Goal: Feedback & Contribution: Submit feedback/report problem

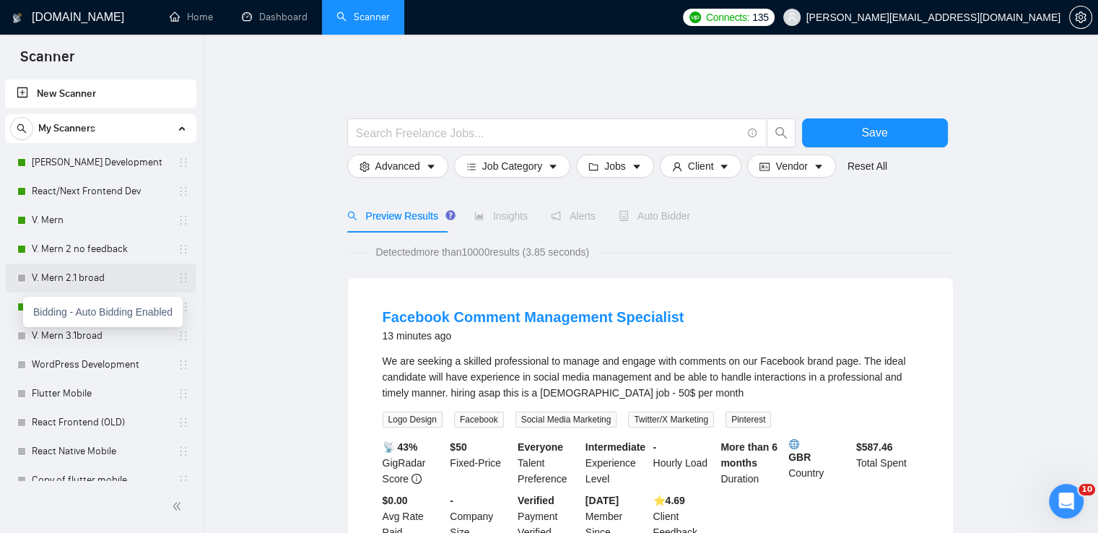
drag, startPoint x: 22, startPoint y: 304, endPoint x: 25, endPoint y: 283, distance: 21.0
click at [22, 303] on div at bounding box center [21, 306] width 9 height 9
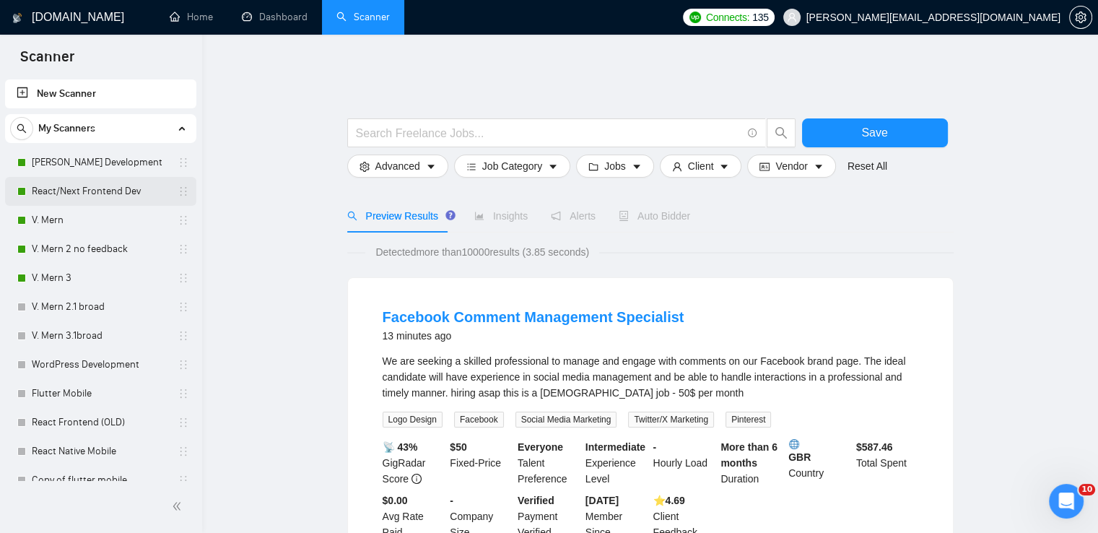
click at [113, 186] on link "React/Next Frontend Dev" at bounding box center [100, 191] width 137 height 29
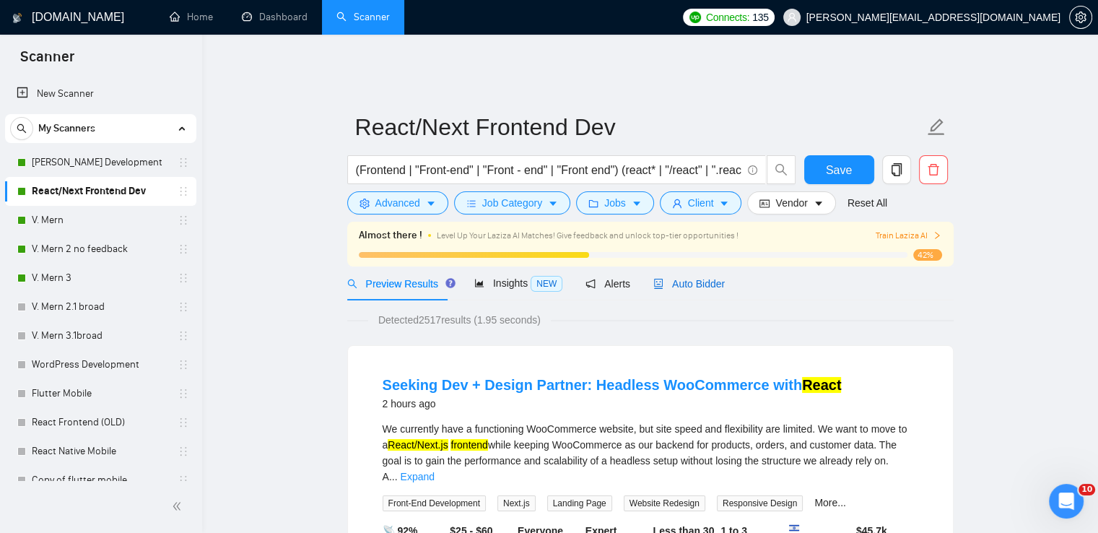
click at [696, 278] on span "Auto Bidder" at bounding box center [688, 284] width 71 height 12
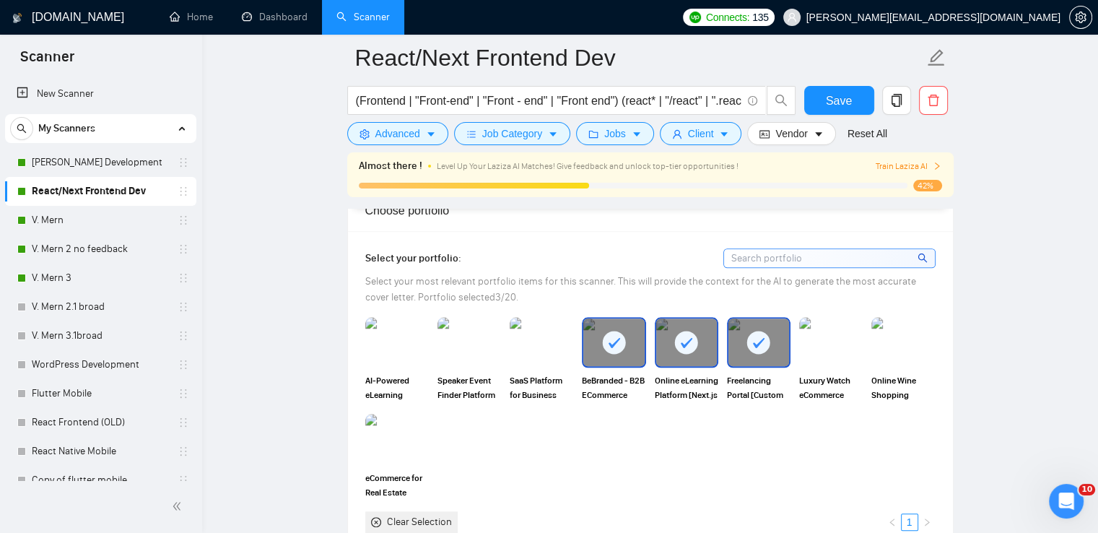
scroll to position [1299, 0]
click at [396, 344] on img at bounding box center [397, 342] width 61 height 48
click at [471, 335] on img at bounding box center [469, 342] width 61 height 48
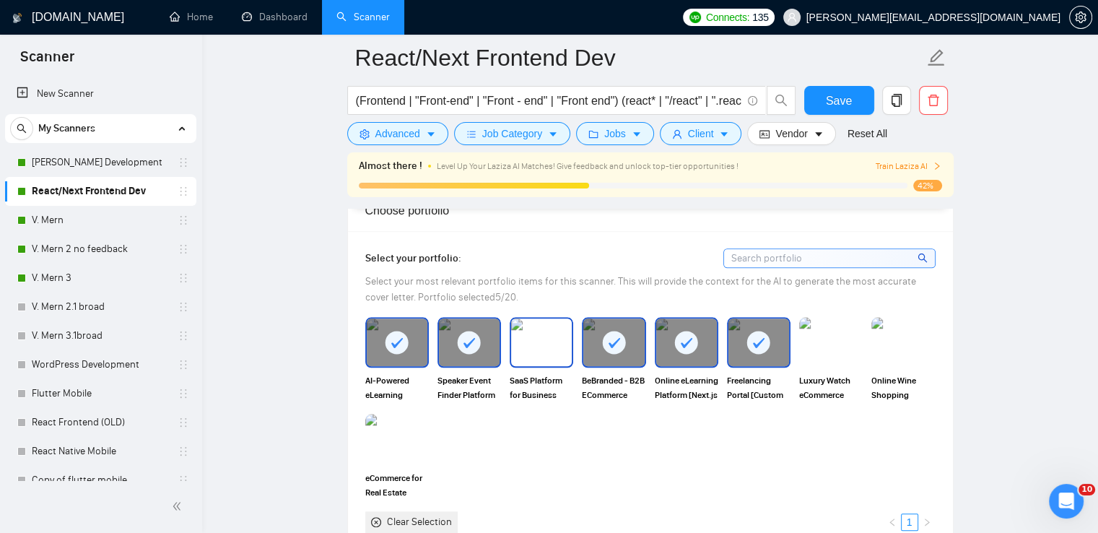
click at [550, 331] on img at bounding box center [541, 342] width 61 height 48
click at [841, 102] on span "Save" at bounding box center [839, 101] width 26 height 18
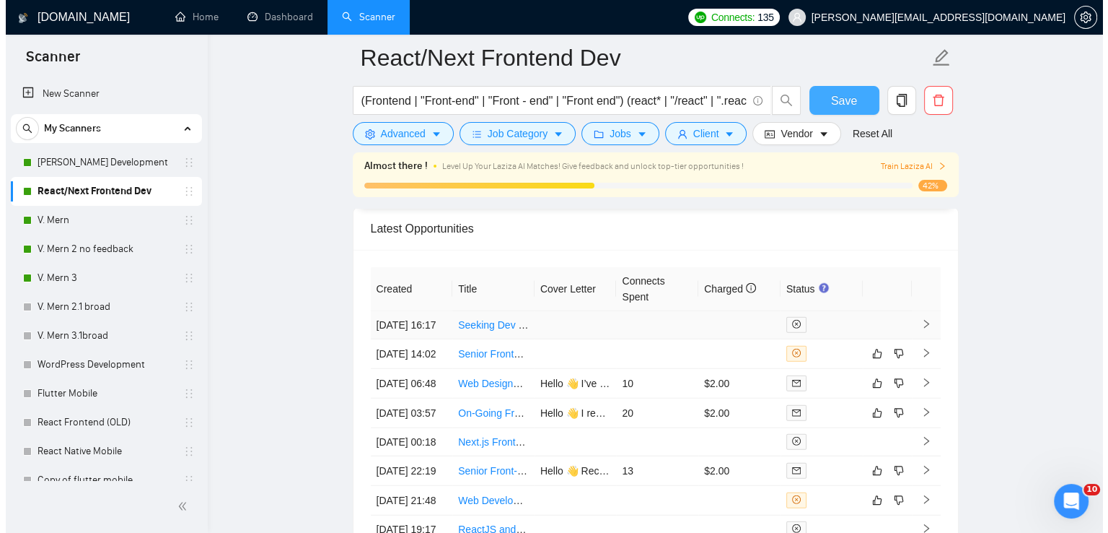
scroll to position [3681, 0]
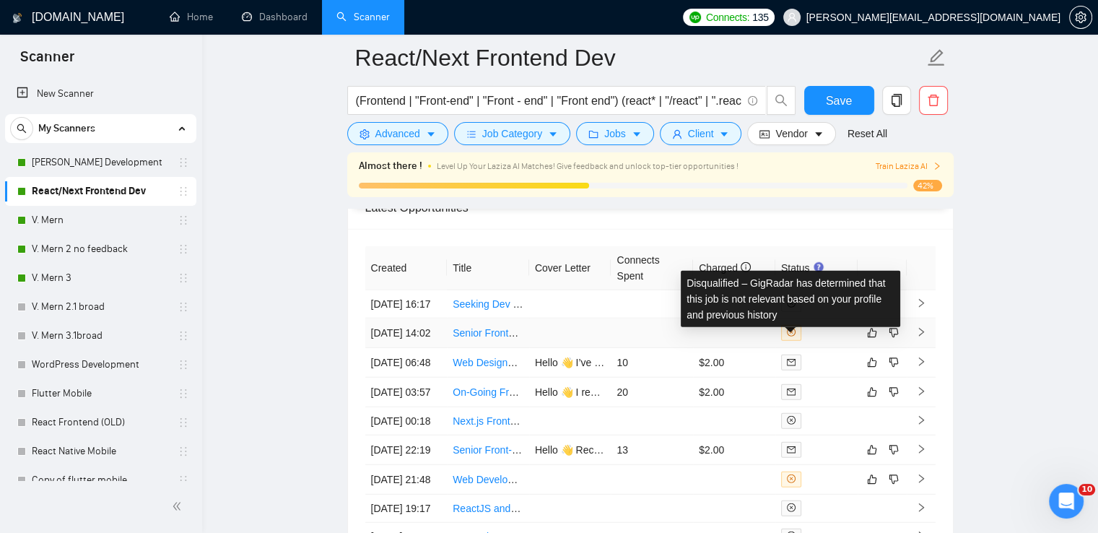
click at [792, 336] on icon "close-circle" at bounding box center [791, 332] width 9 height 9
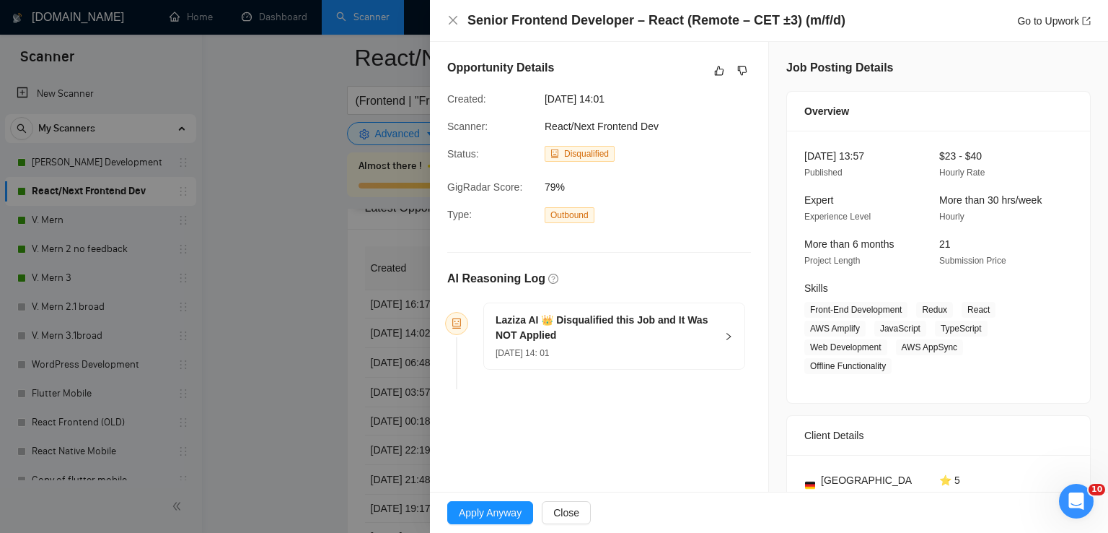
click at [628, 344] on div "[DATE] 14: 01" at bounding box center [606, 352] width 220 height 16
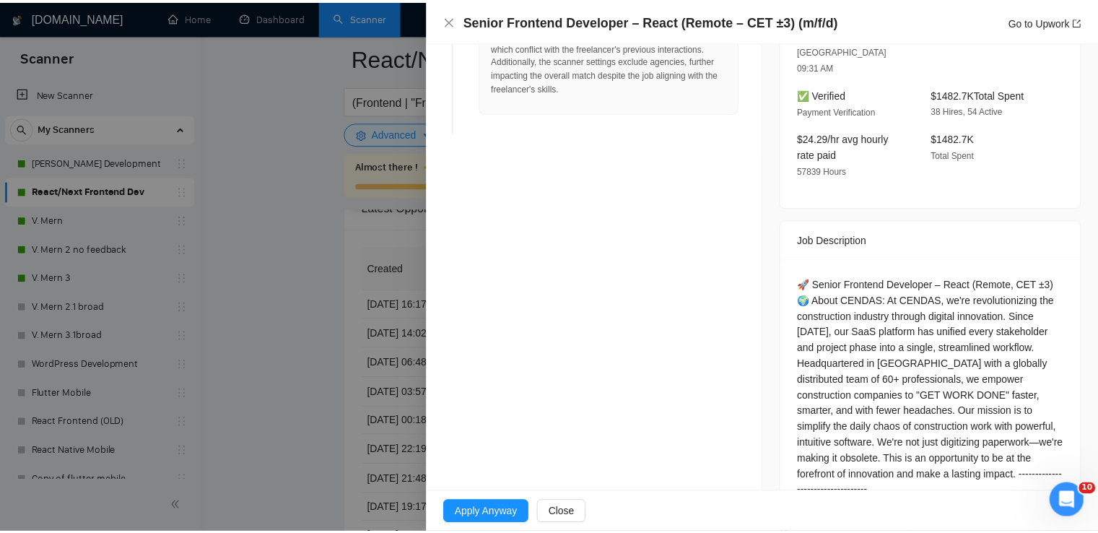
scroll to position [479, 0]
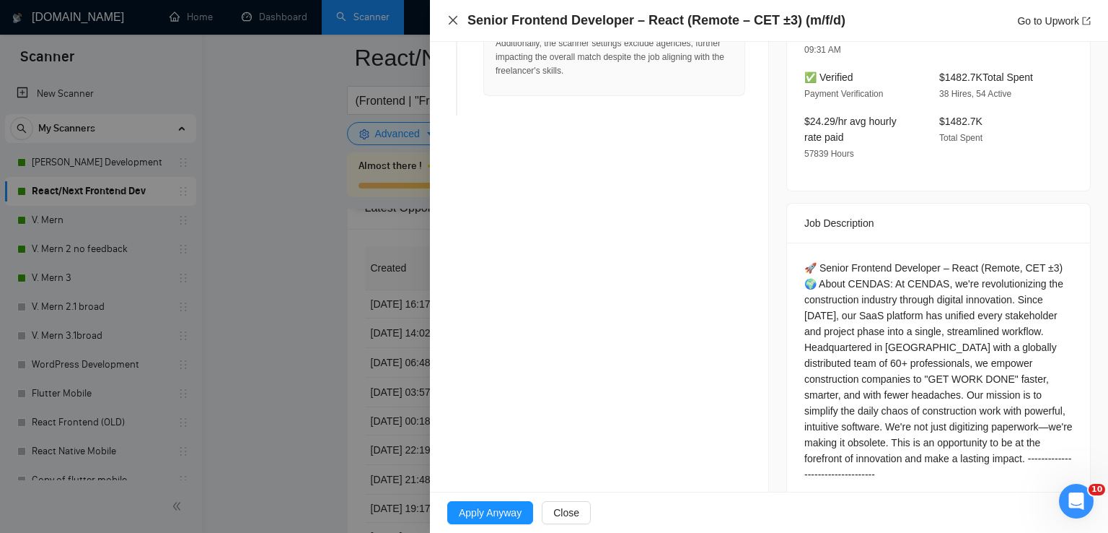
click at [456, 17] on icon "close" at bounding box center [453, 20] width 12 height 12
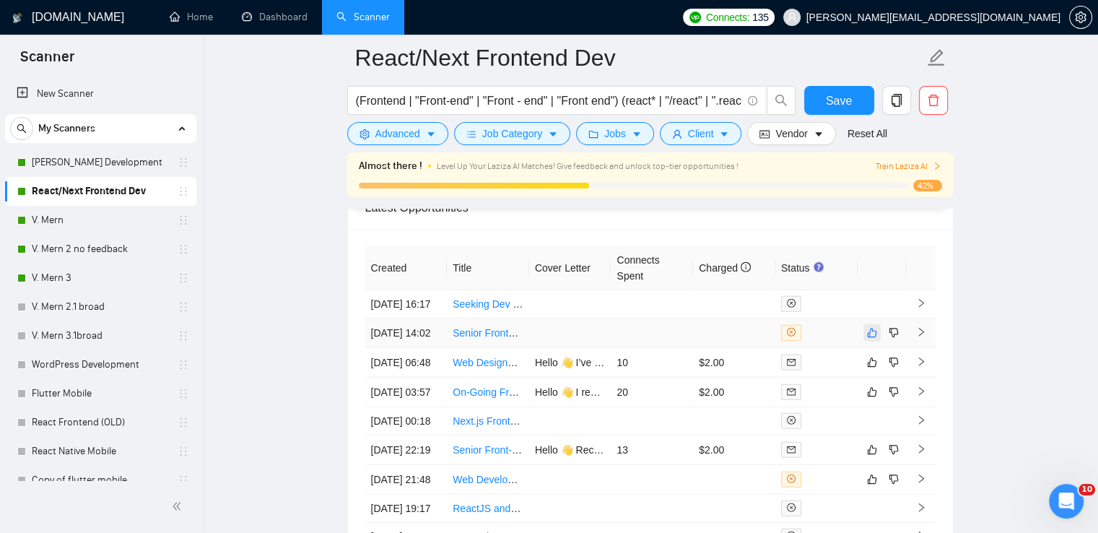
click at [873, 338] on icon "like" at bounding box center [872, 333] width 10 height 12
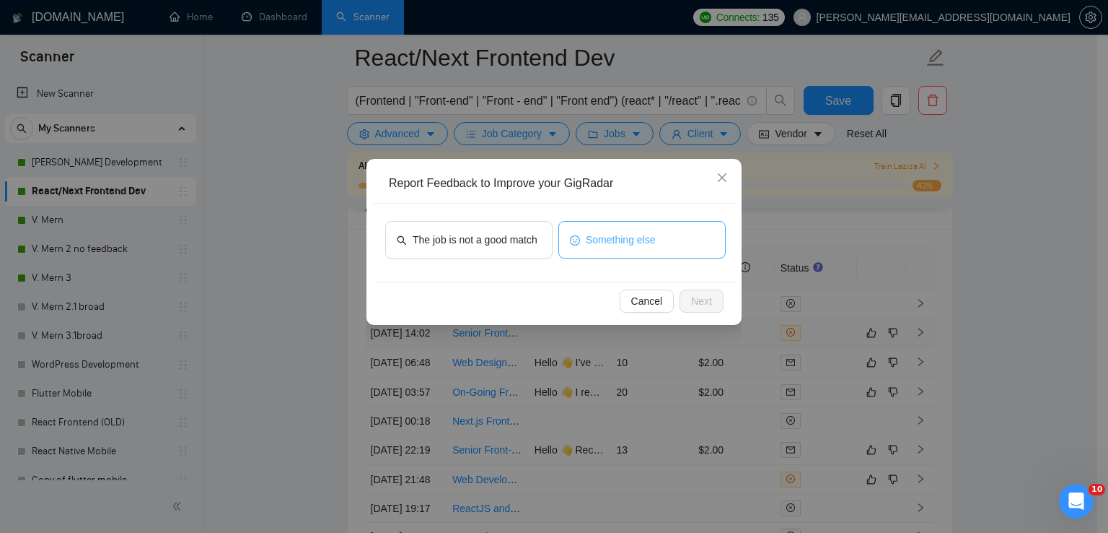
click at [589, 242] on span "Something else" at bounding box center [621, 240] width 70 height 16
click at [707, 299] on span "Next" at bounding box center [701, 301] width 21 height 16
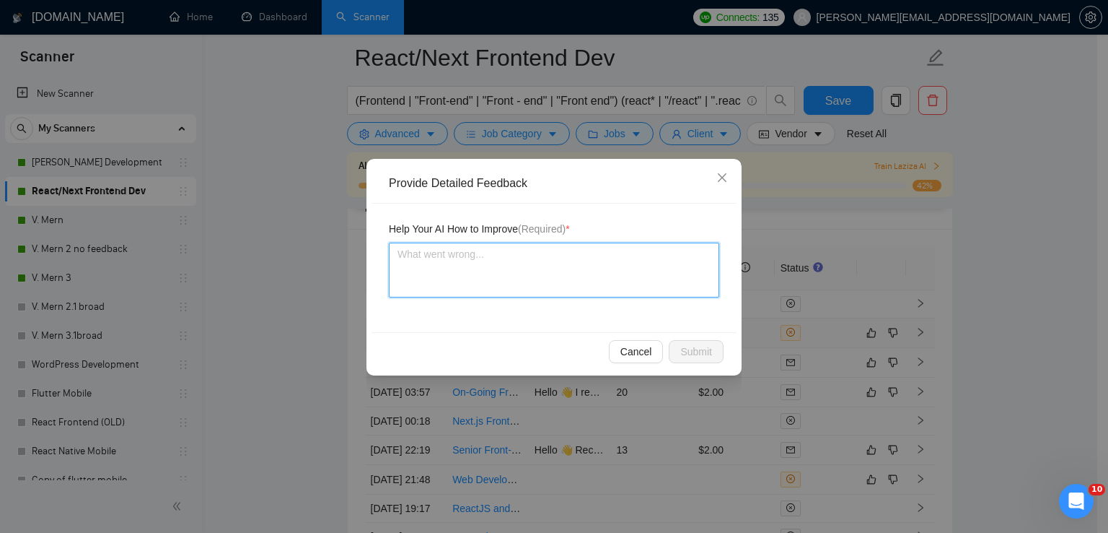
click at [429, 267] on textarea at bounding box center [554, 269] width 331 height 55
type textarea "D"
type textarea "Du"
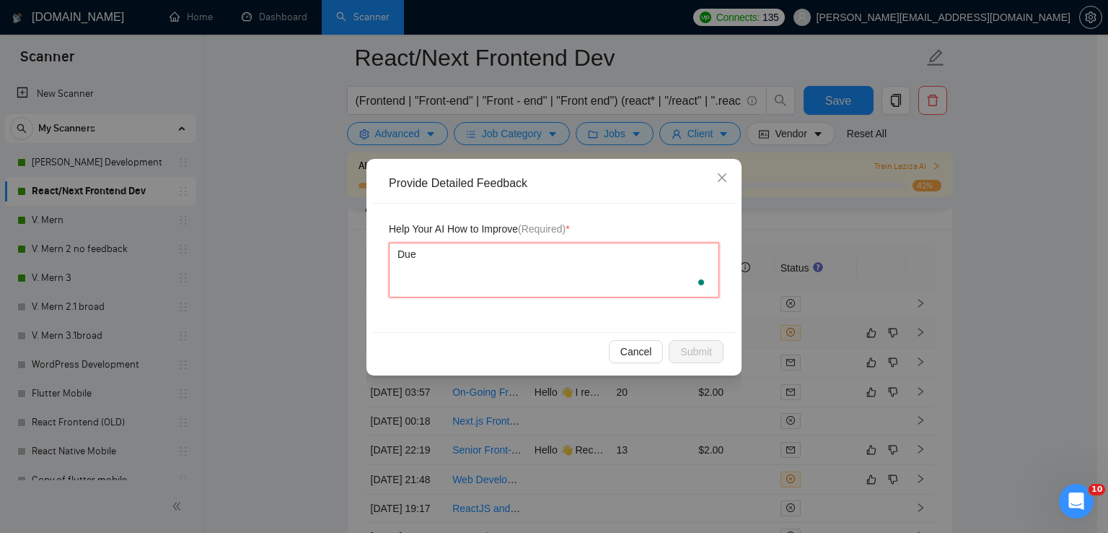
type textarea "Due"
type textarea "Due t"
type textarea "Due to"
type textarea "Due to t"
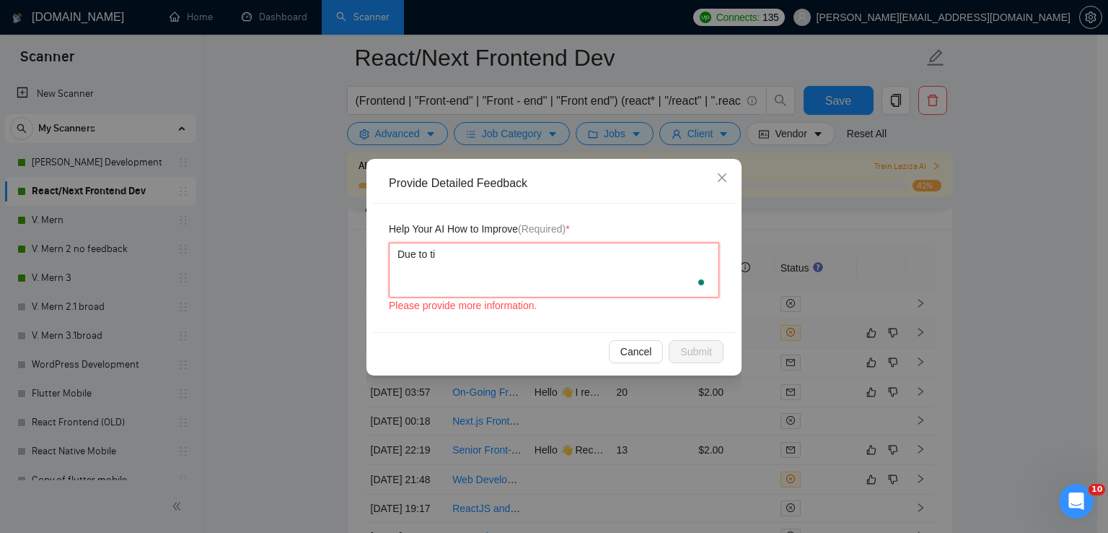
type textarea "Due to [PERSON_NAME]"
type textarea "Due to time"
type textarea "Due to time z"
type textarea "Due to time zon"
type textarea "Due to time zone"
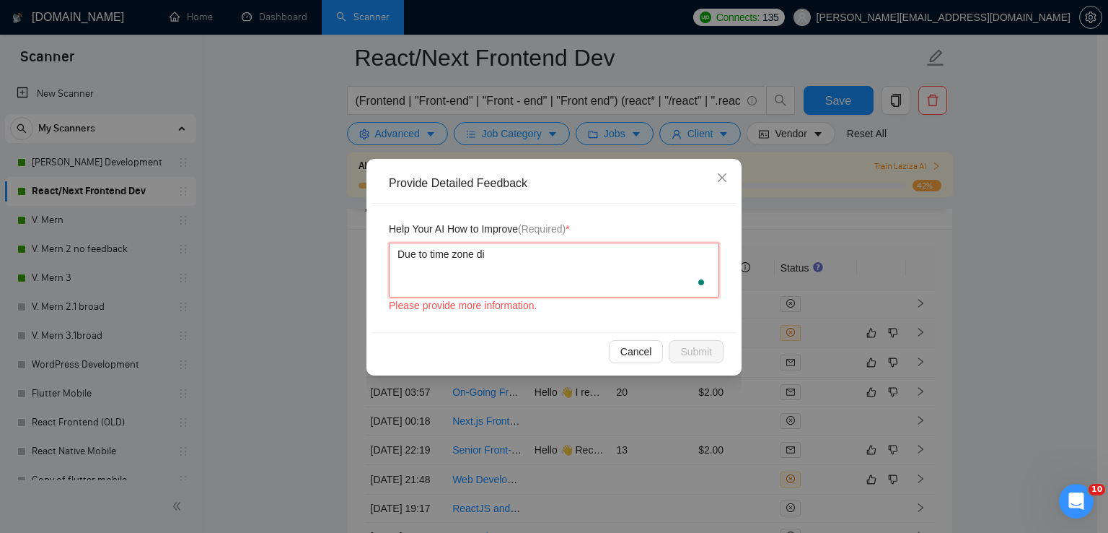
type textarea "Due to time zone dif"
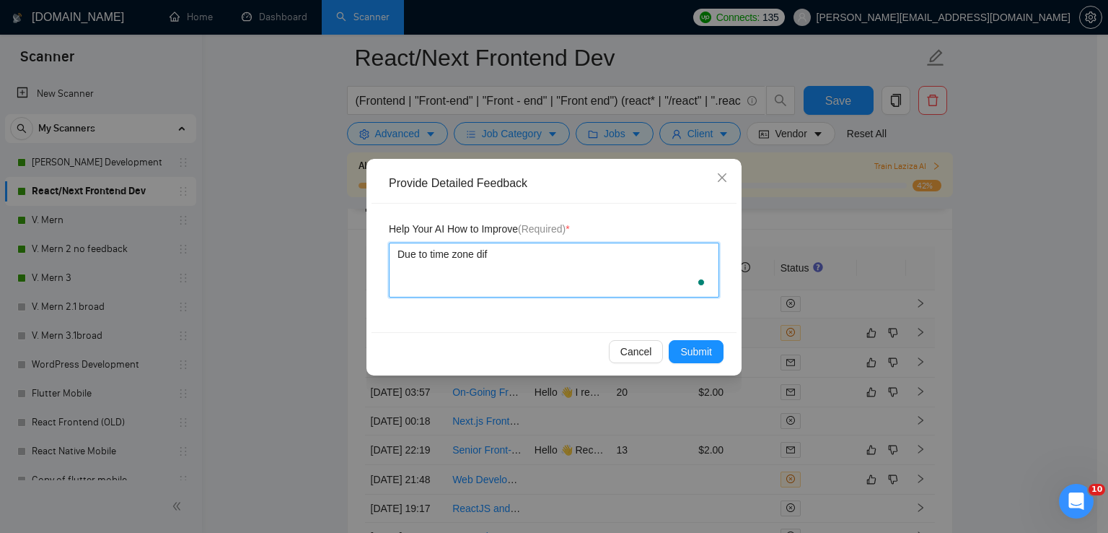
type textarea "Due to time zone diff"
type textarea "Due to time zone diffe"
type textarea "Due to time zone differe"
type textarea "Due to time zone differen"
type textarea "Due to time zone differenc"
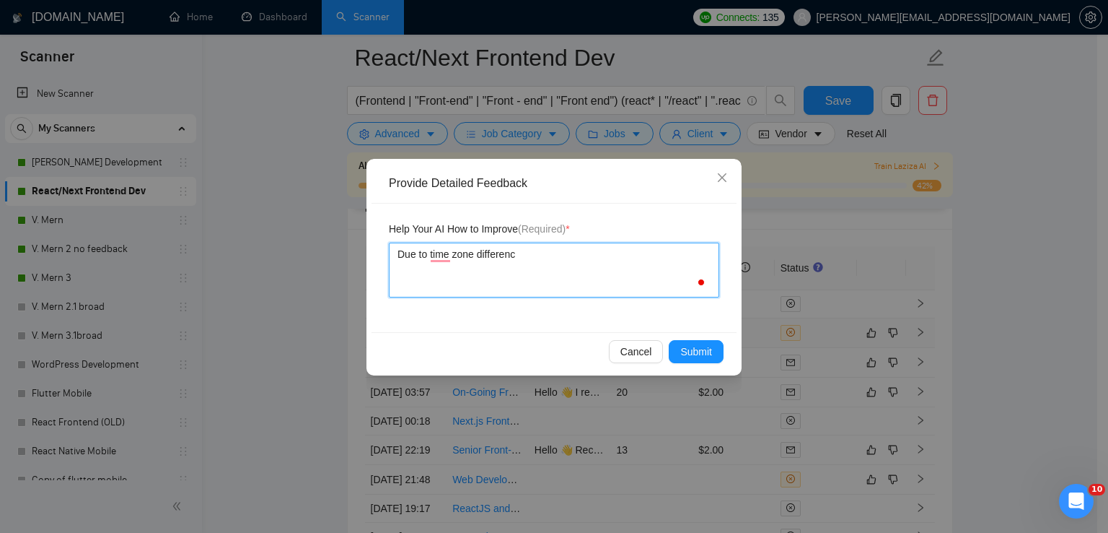
type textarea "Due to time zone difference"
type textarea "Due to time zone differences"
type textarea "Due to time zone differences,"
type textarea "Due to time zone differences, t"
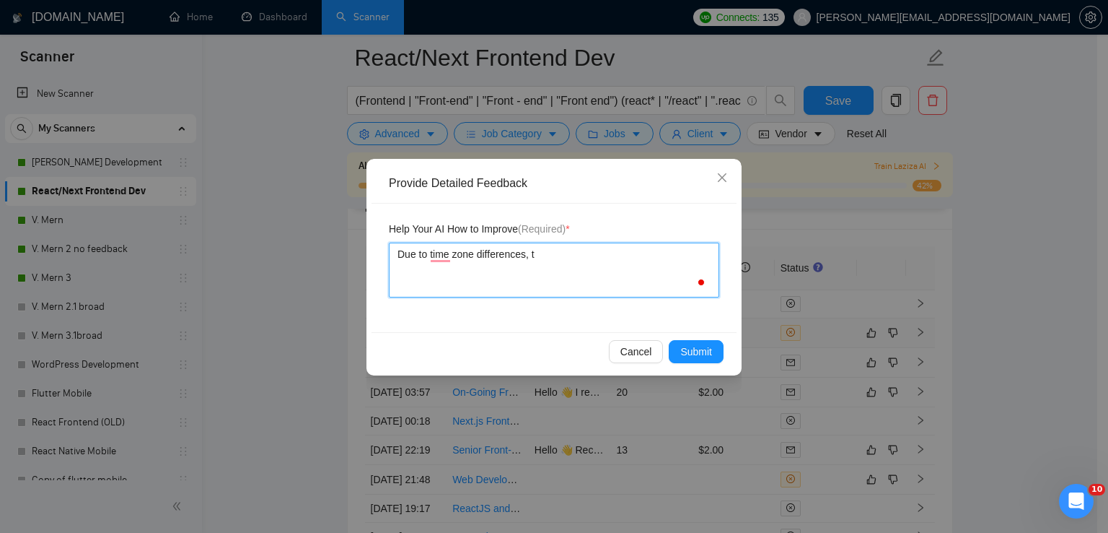
type textarea "Due to time zone differences, th"
type textarea "Due to time zone differences, thi"
type textarea "Due to time zone differences, this"
type textarea "Due to time zone differences, this j"
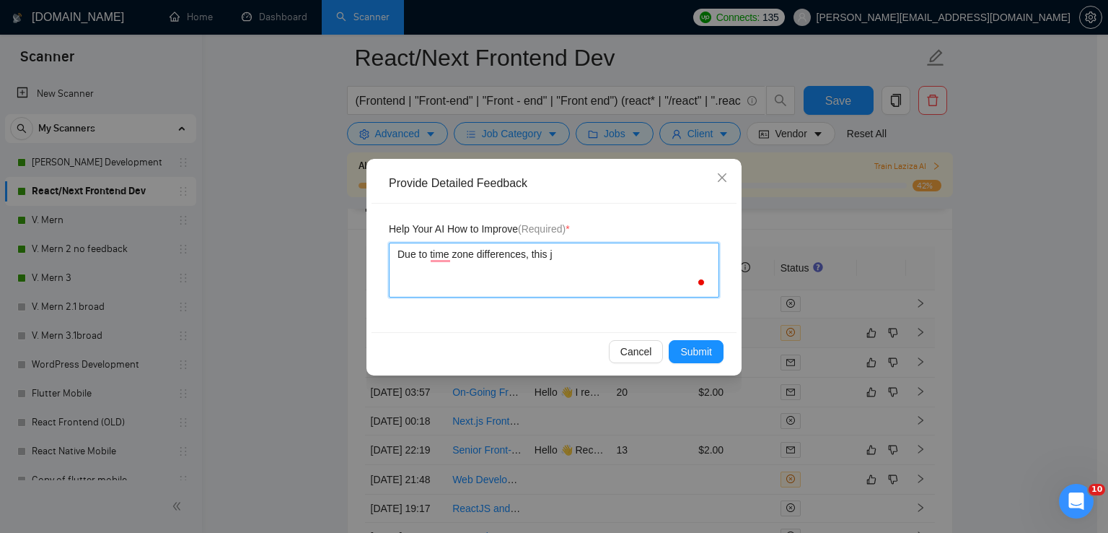
type textarea "Due to time zone differences, this jo"
type textarea "Due to time zone differences, this job"
type textarea "Due to time zone differences, this job i"
type textarea "Due to time zone differences, this job is"
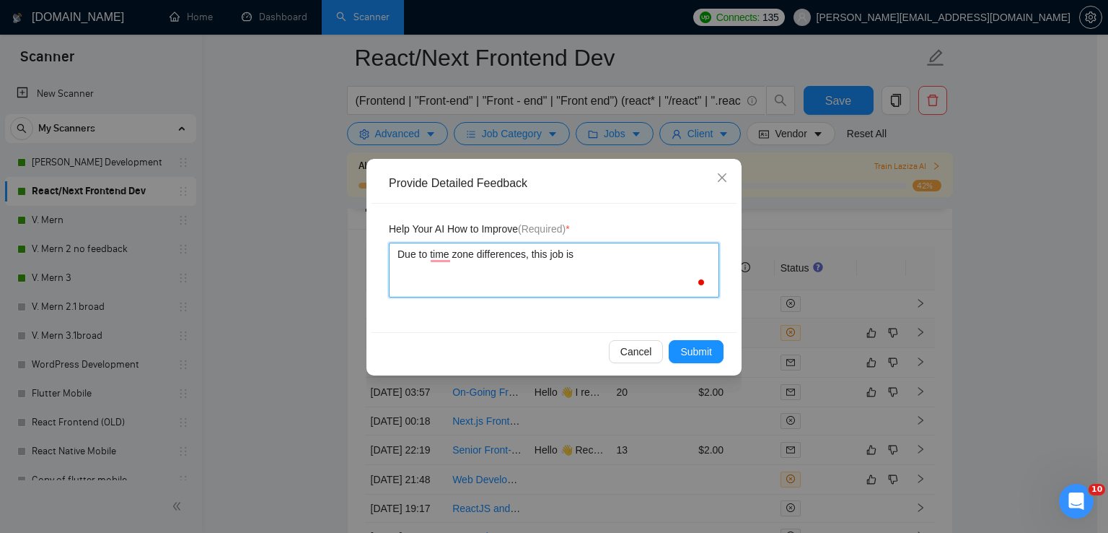
type textarea "Due to time zone differences, this job is"
type textarea "Due to time zone differences, this job i"
type textarea "Due to time zone differences, this job"
type textarea "Due to time zone differences, this job s"
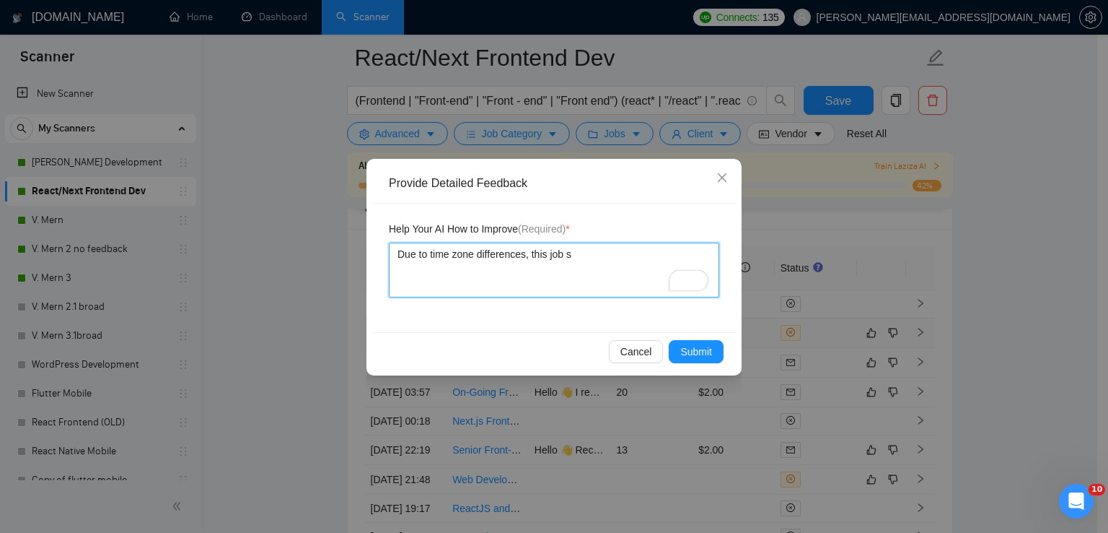
type textarea "Due to time zone differences, this job sh"
type textarea "Due to time zone differences, this job sho"
type textarea "Due to time zone differences, this job shou"
type textarea "Due to time zone differences, this job should"
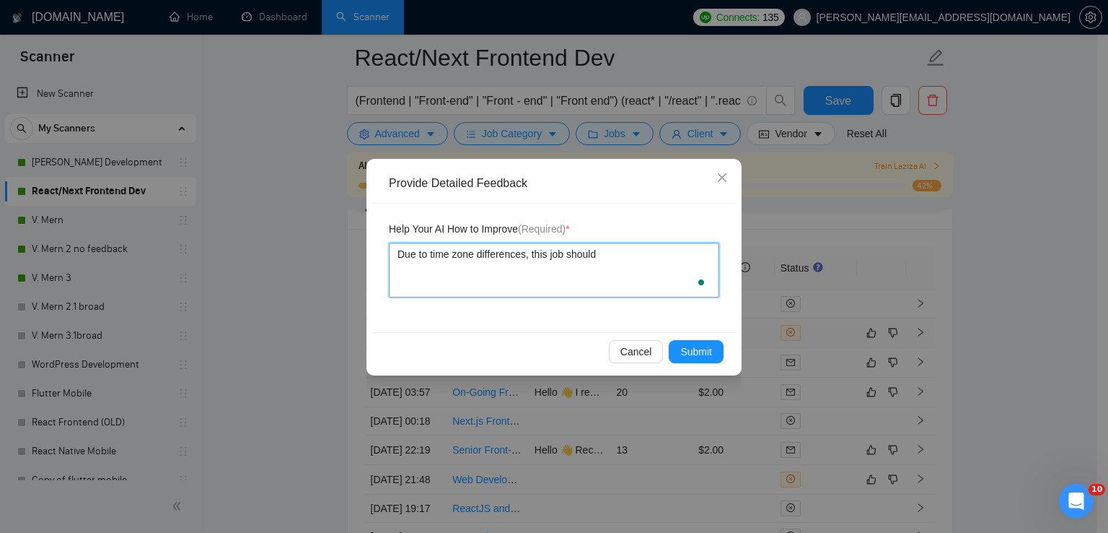
type textarea "Due to time zone differences, this job should b"
type textarea "Due to time zone differences, this job should be"
type textarea "Due to time zone differences, this job should be di"
type textarea "Due to time zone differences, this job should be dis"
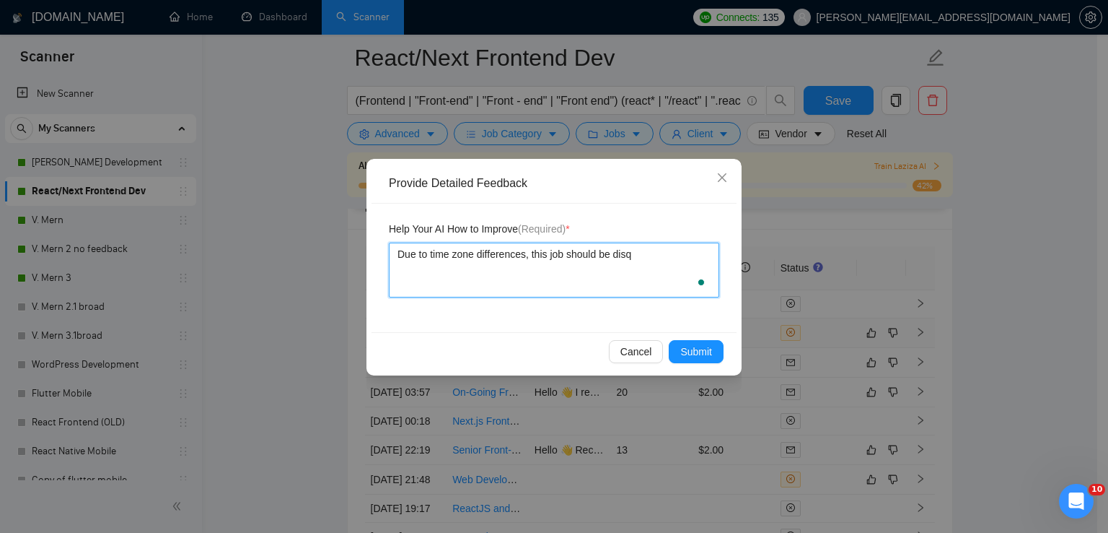
type textarea "Due to time zone differences, this job should be disqu"
type textarea "Due to time zone differences, this job should be disqual"
type textarea "Due to time zone differences, this job should be disquali"
type textarea "Due to time zone differences, this job should be disqualif"
type textarea "Due to time zone differences, this job should be disqualifi"
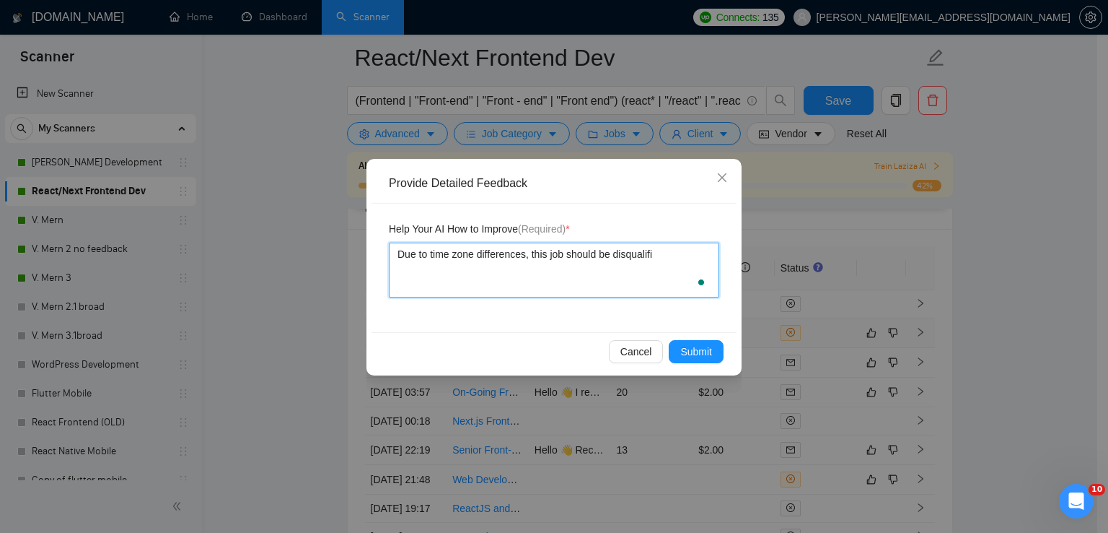
type textarea "Due to time zone differences, this job should be disqualifie"
type textarea "Due to time zone differences, this job should be disqualified"
type textarea "Due to time zone differences, this job should be disqualified a"
type textarea "Due to time zone differences, this job should be disqualified as"
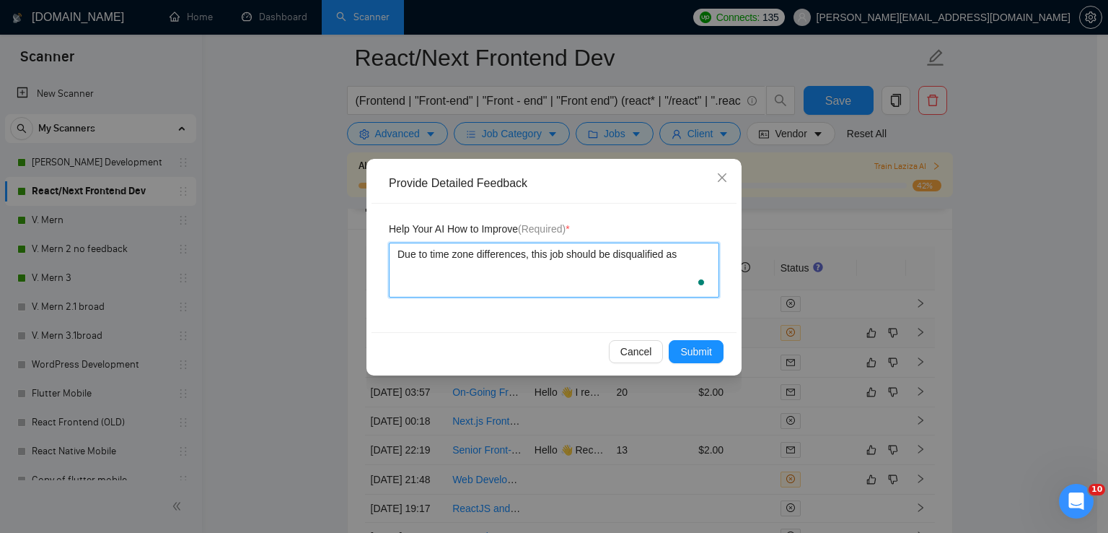
type textarea "Due to time zone differences, this job should be disqualified as c"
type textarea "Due to time zone differences, this job should be disqualified as co"
type textarea "Due to time zone differences, this job should be disqualified as cor"
type textarea "Due to time zone differences, this job should be disqualified as corre"
type textarea "Due to time zone differences, this job should be disqualified as correc"
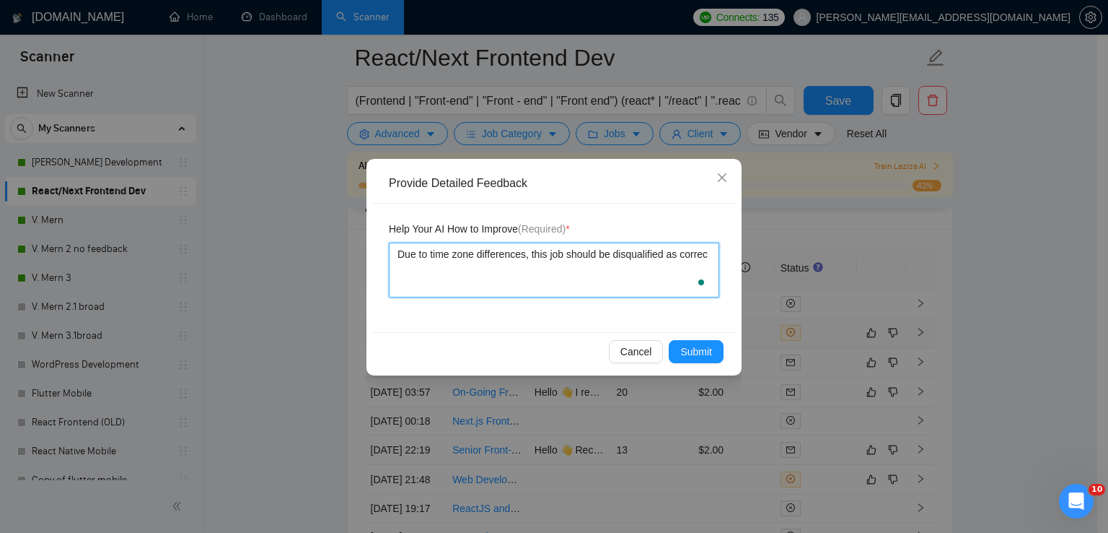
type textarea "Due to time zone differences, this job should be disqualified as correct"
type textarea "Due to time zone differences, this job should be disqualified as correctl"
type textarea "Due to time zone differences, this job should be disqualified as correctly"
type textarea "Due to time zone differences, this job should be disqualified as correctly do"
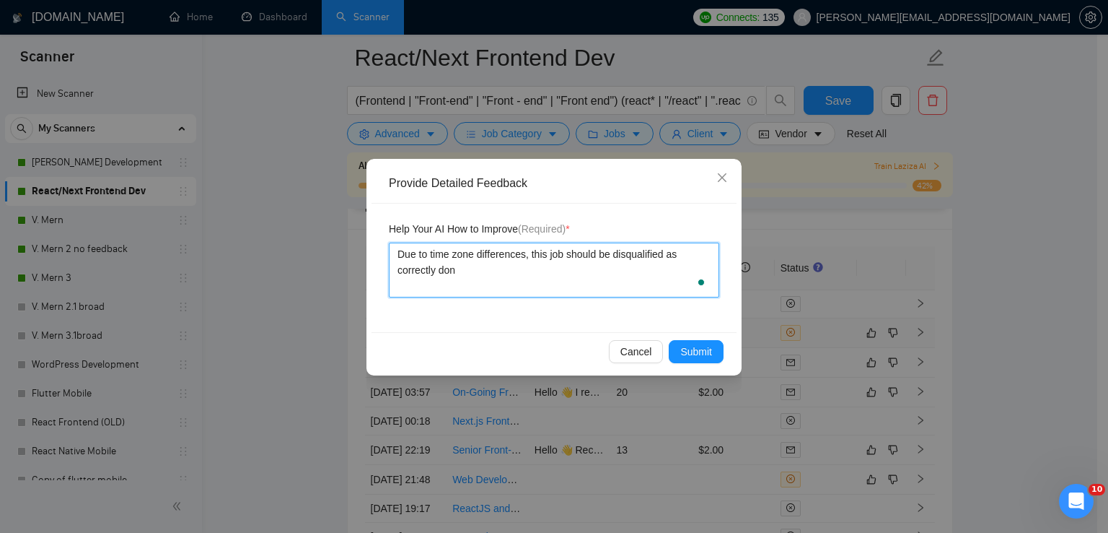
type textarea "Due to time zone differences, this job should be disqualified as correctly done"
type textarea "Due to time zone differences, this job should be disqualified as correctly done…"
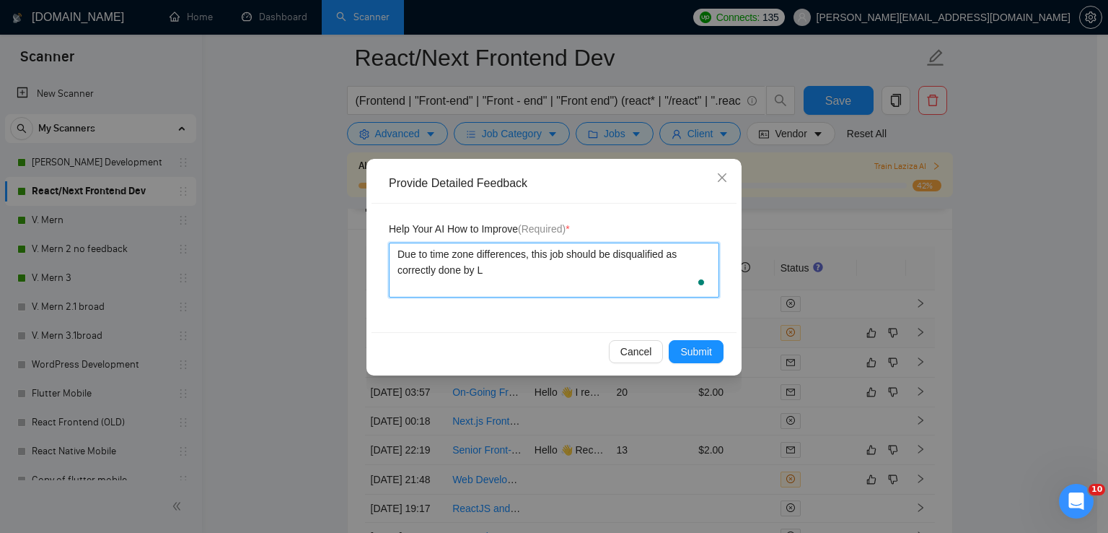
type textarea "Due to time zone differences, this job should be disqualified as correctly done…"
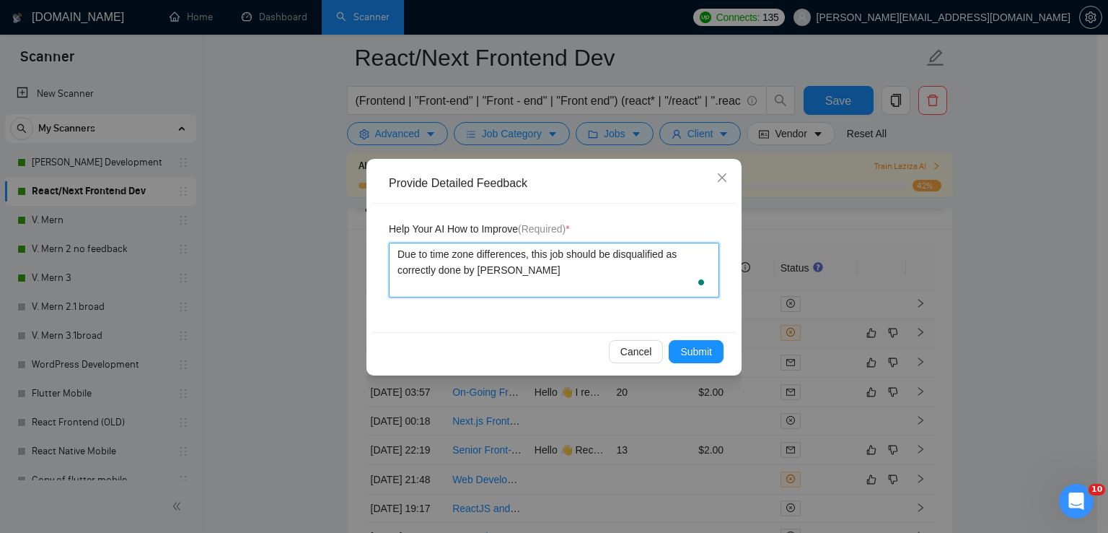
type textarea "Due to time zone differences, this job should be disqualified as correctly done…"
click at [688, 349] on span "Submit" at bounding box center [697, 352] width 32 height 16
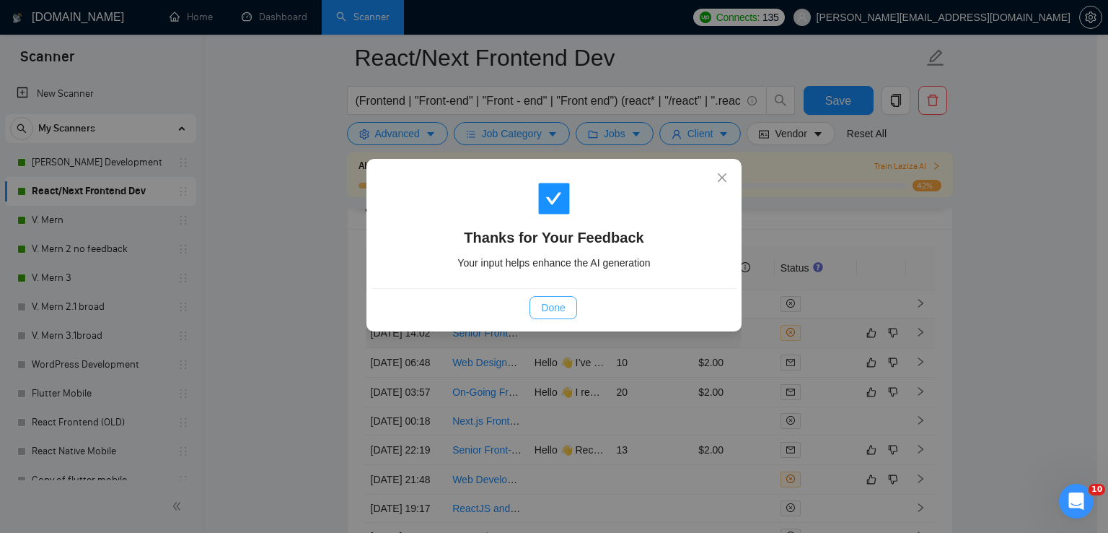
click at [553, 310] on span "Done" at bounding box center [553, 307] width 24 height 16
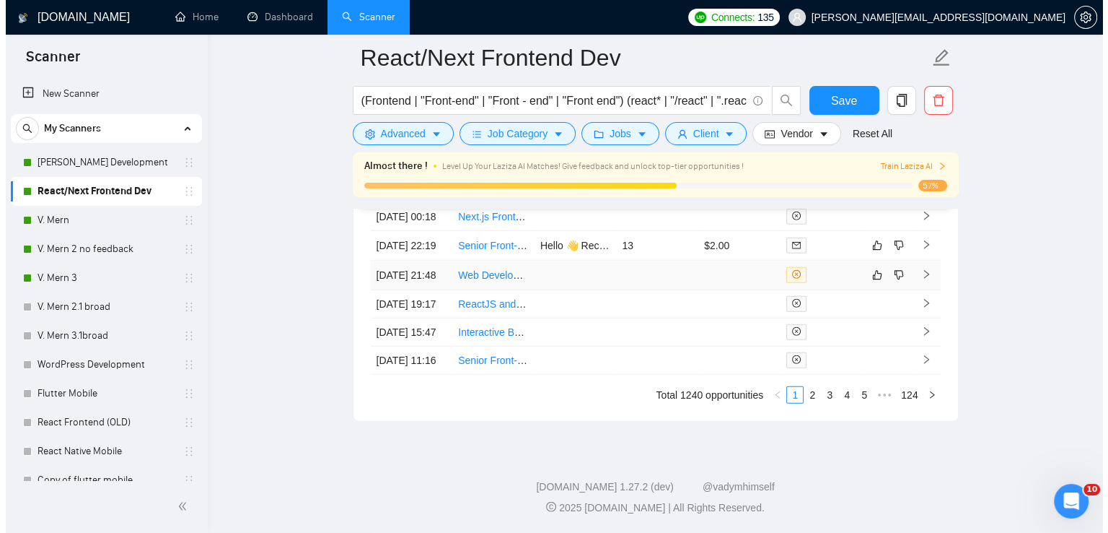
scroll to position [3897, 0]
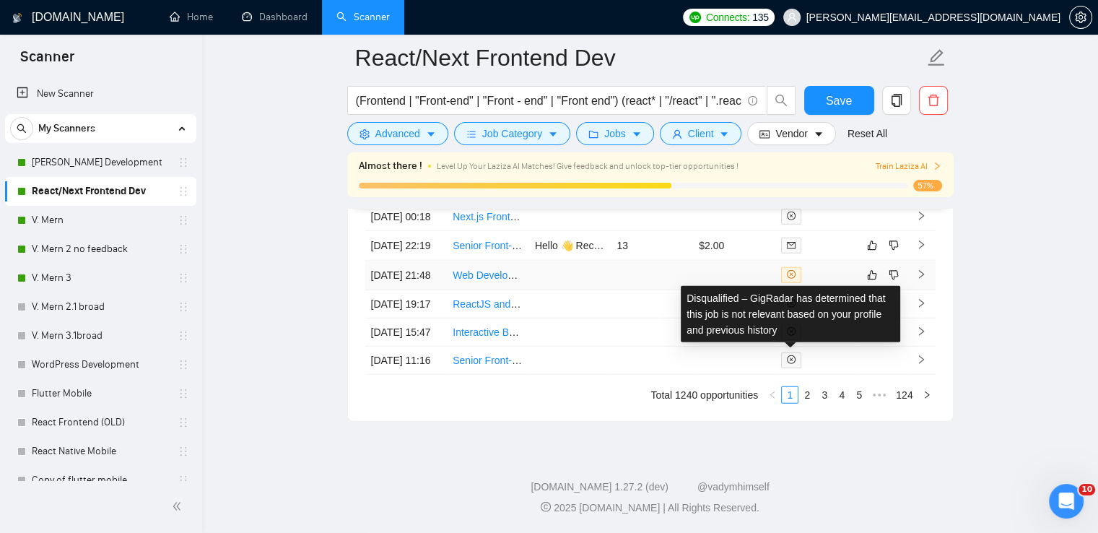
click at [794, 279] on icon "close-circle" at bounding box center [791, 274] width 9 height 9
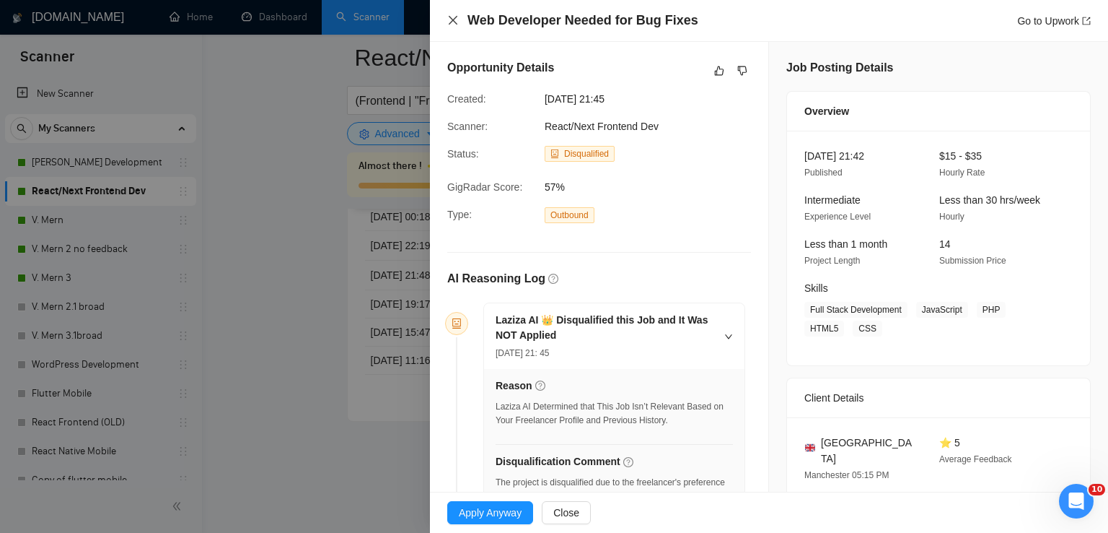
click at [457, 19] on icon "close" at bounding box center [453, 20] width 12 height 12
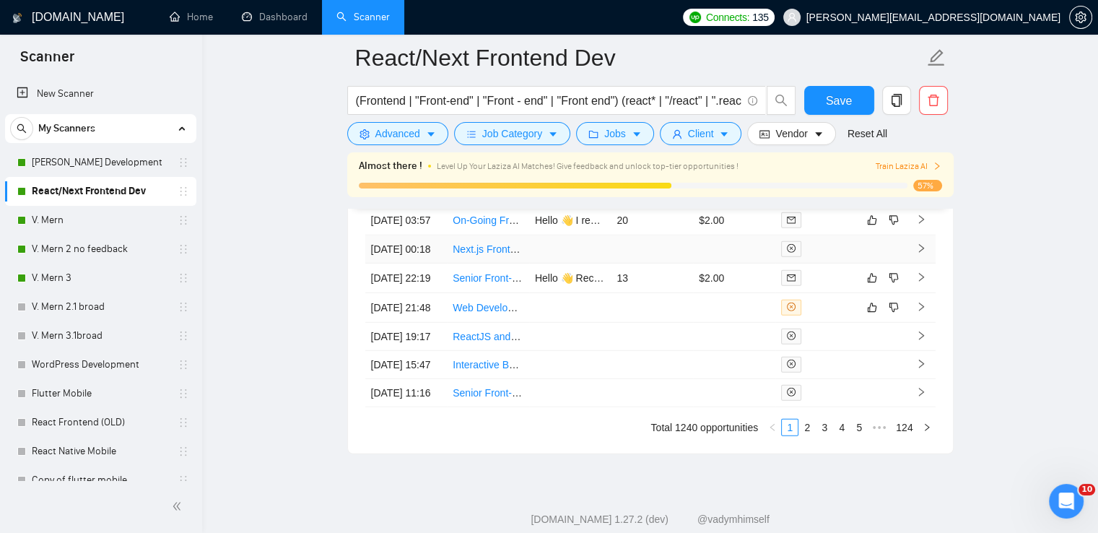
scroll to position [3659, 0]
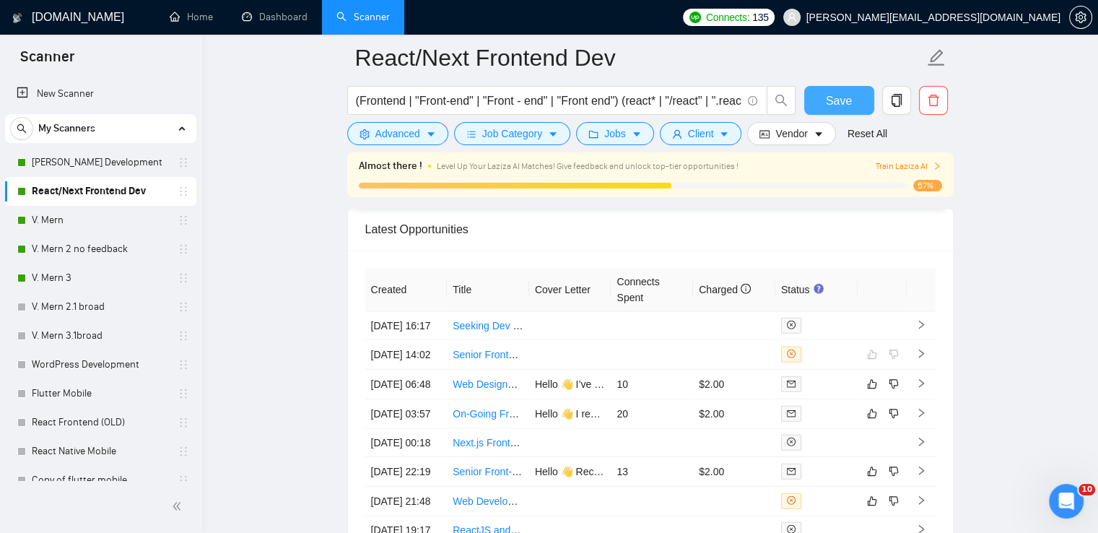
click at [840, 99] on span "Save" at bounding box center [839, 101] width 26 height 18
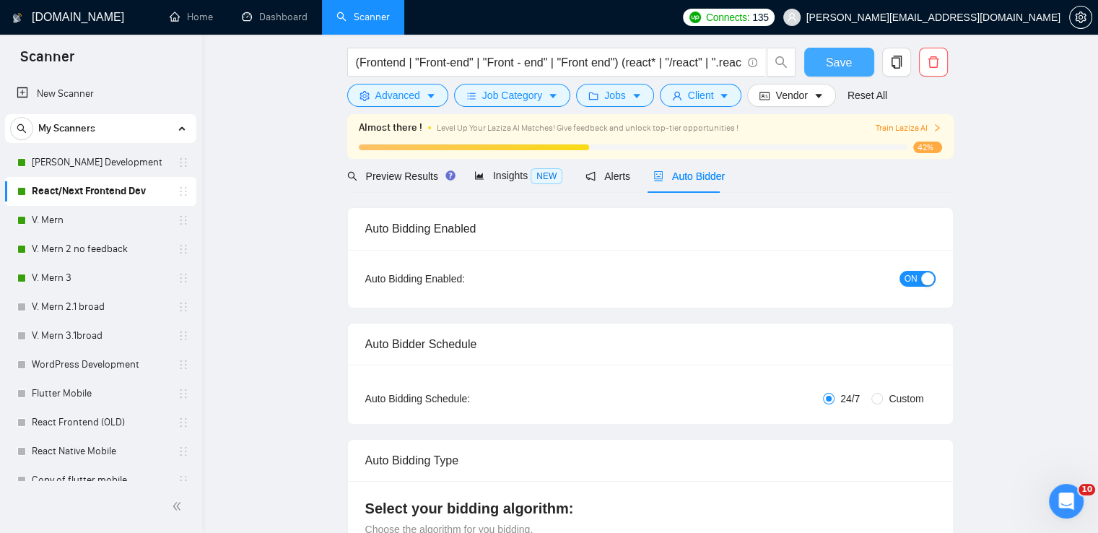
scroll to position [0, 0]
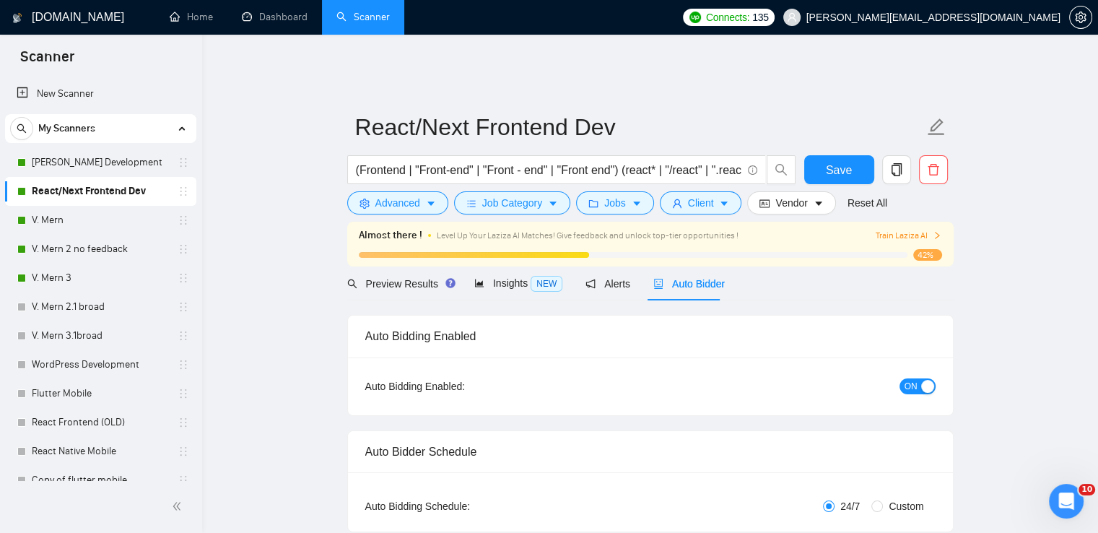
click at [897, 229] on span "Train Laziza AI" at bounding box center [908, 236] width 66 height 14
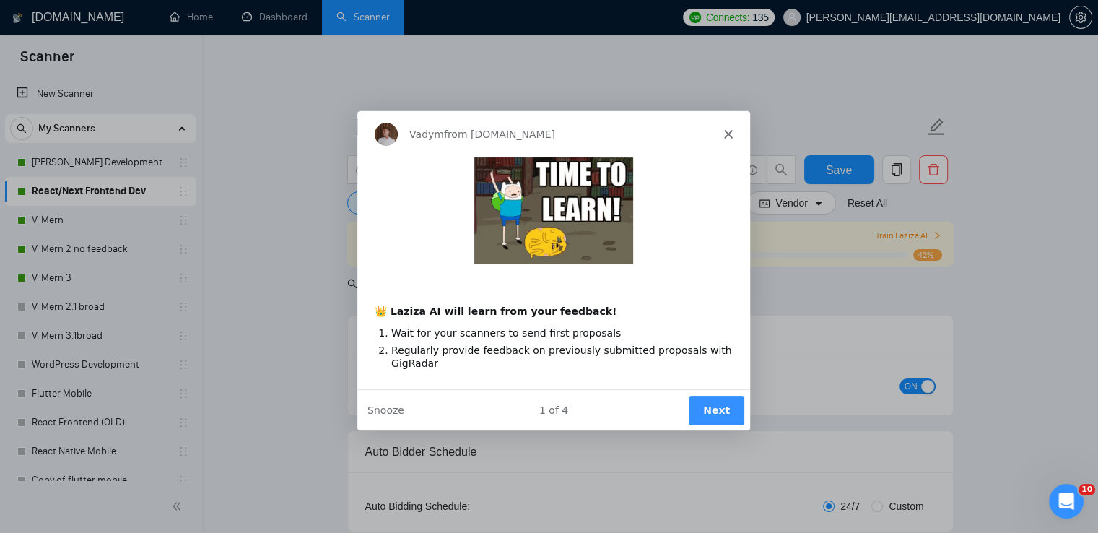
click at [729, 134] on icon "Close" at bounding box center [726, 132] width 9 height 9
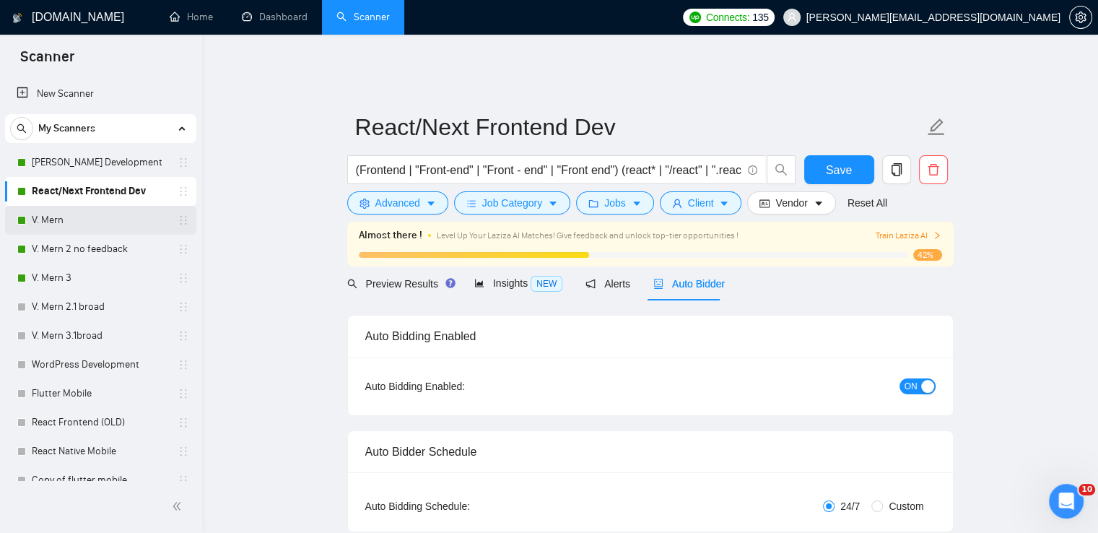
click at [55, 219] on link "V. Mern" at bounding box center [100, 220] width 137 height 29
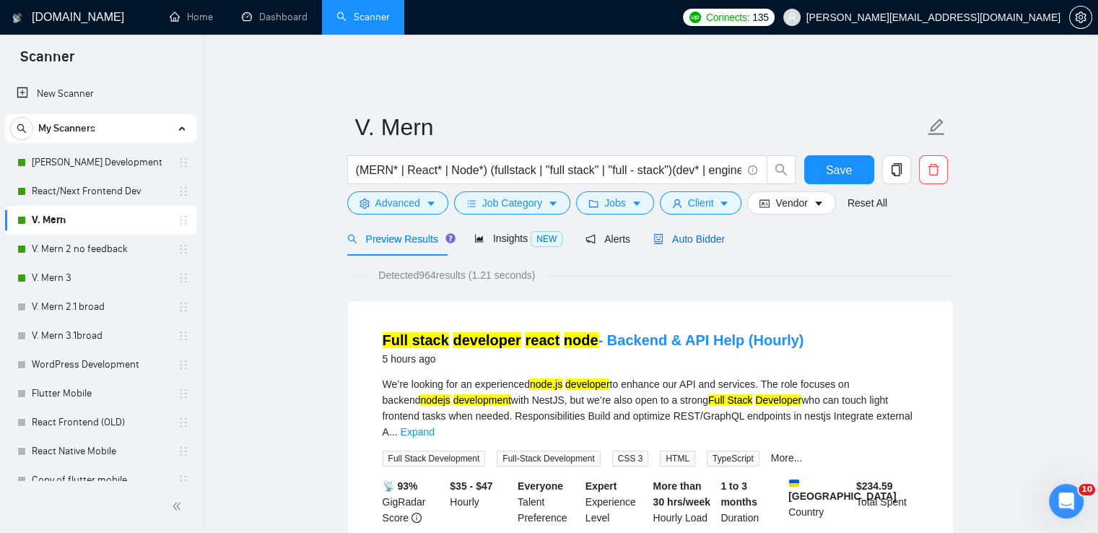
click at [692, 233] on span "Auto Bidder" at bounding box center [688, 239] width 71 height 12
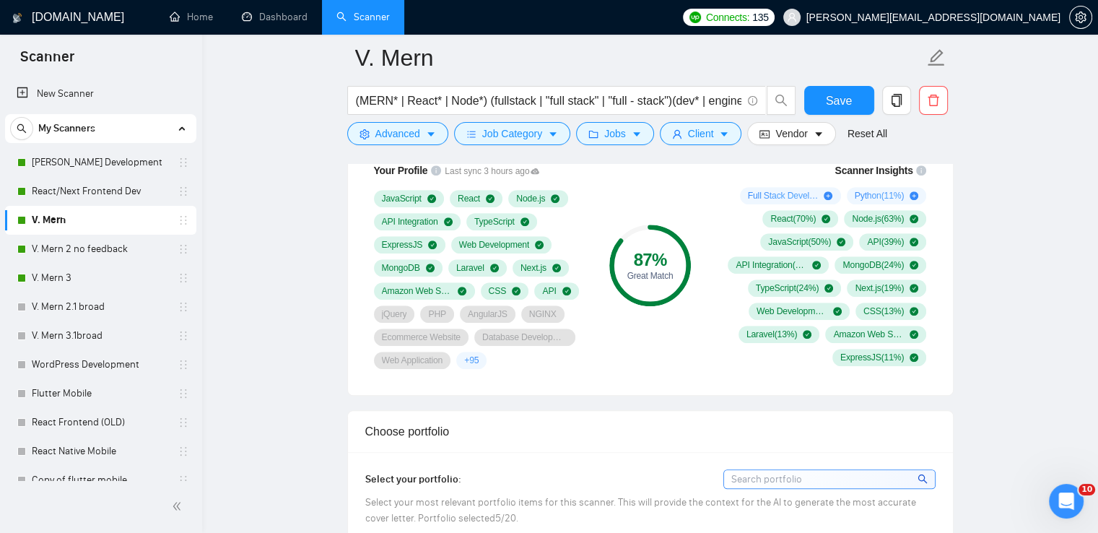
scroll to position [1299, 0]
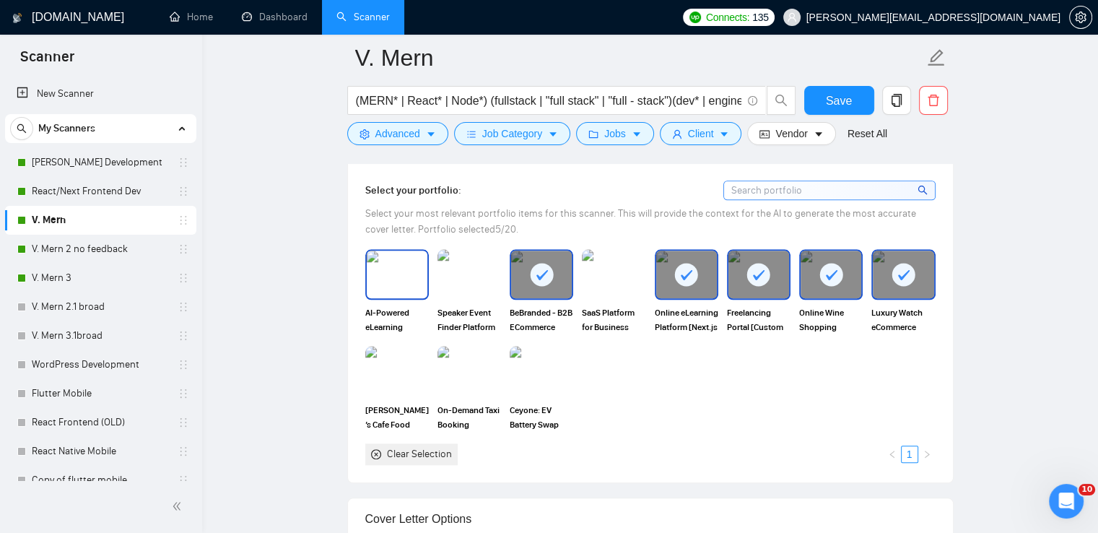
click at [398, 269] on img at bounding box center [397, 274] width 61 height 48
click at [483, 271] on img at bounding box center [469, 274] width 61 height 48
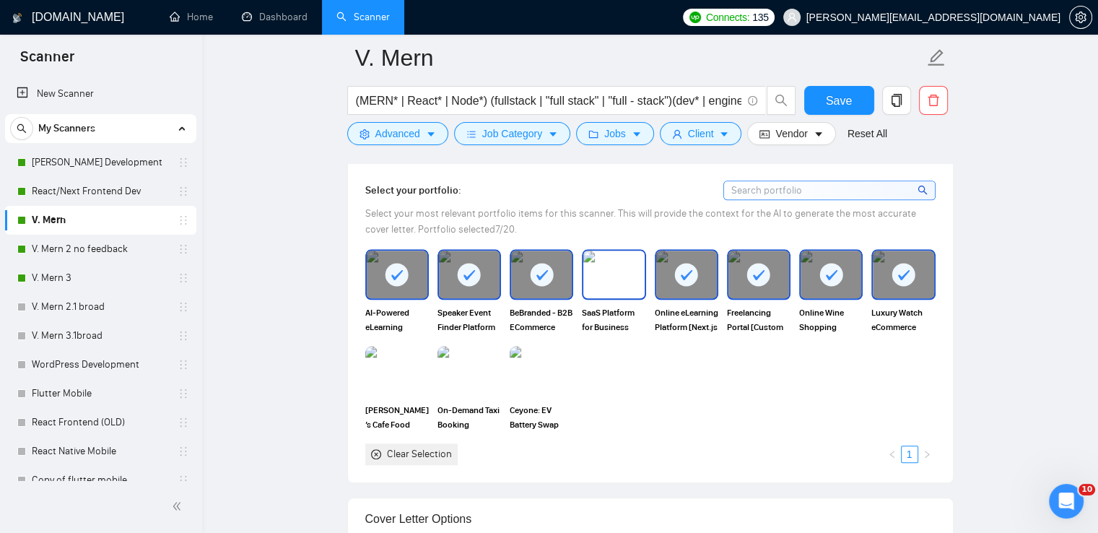
click at [609, 281] on img at bounding box center [613, 274] width 61 height 48
click at [826, 102] on span "Save" at bounding box center [839, 101] width 26 height 18
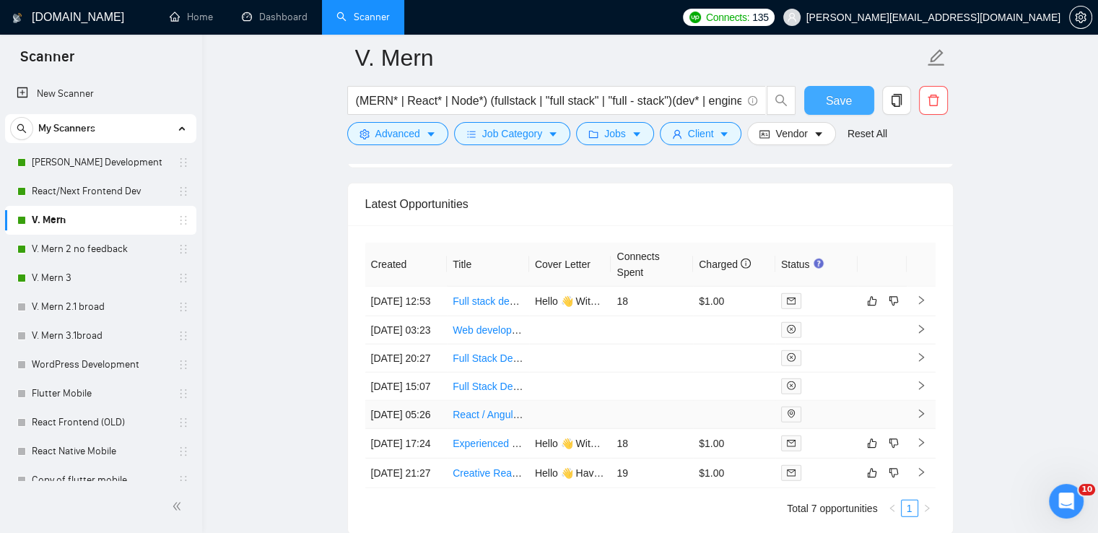
scroll to position [3457, 0]
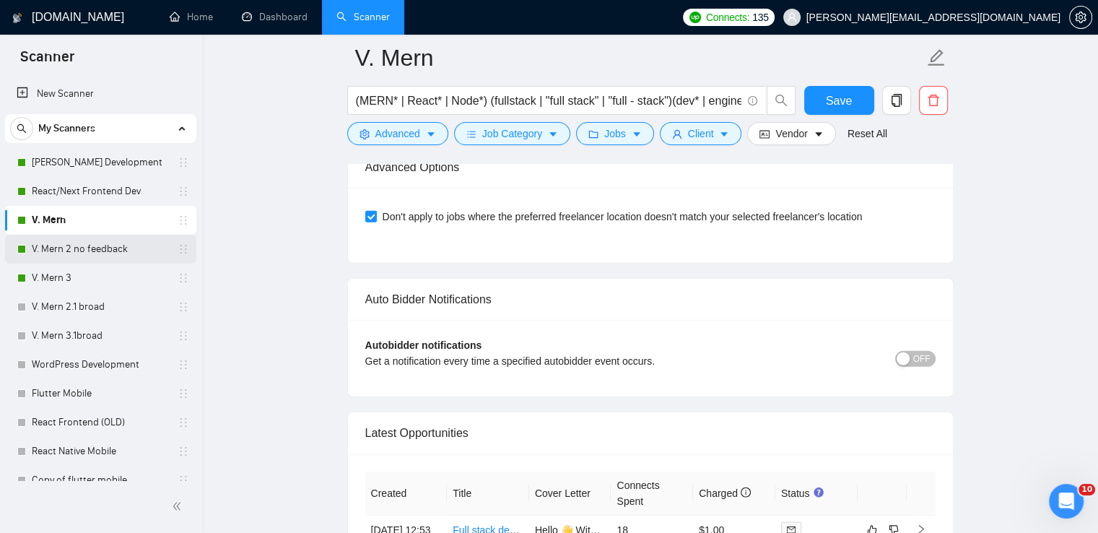
click at [103, 249] on link "V. Mern 2 no feedback" at bounding box center [100, 249] width 137 height 29
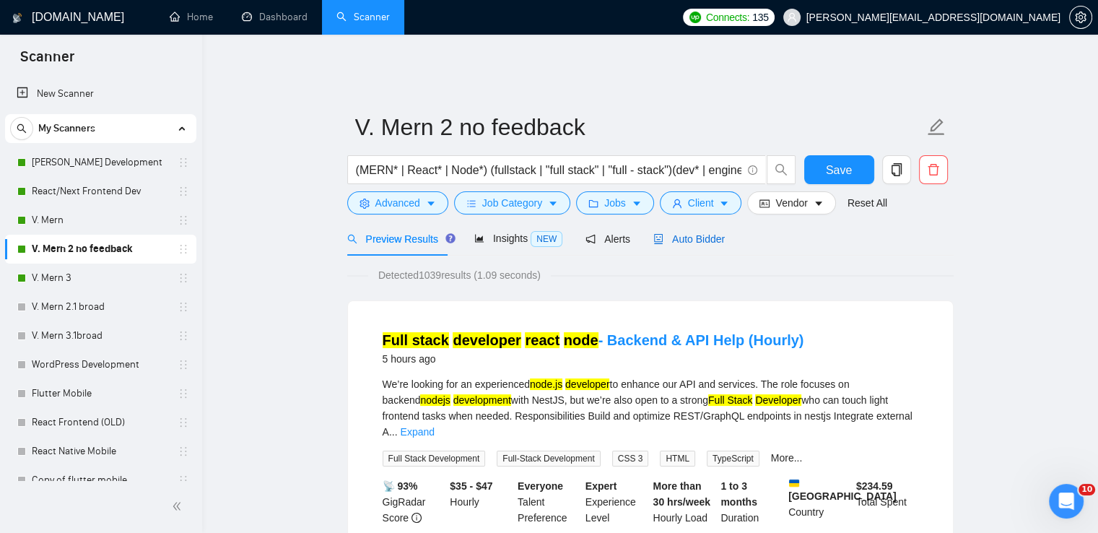
click at [681, 233] on span "Auto Bidder" at bounding box center [688, 239] width 71 height 12
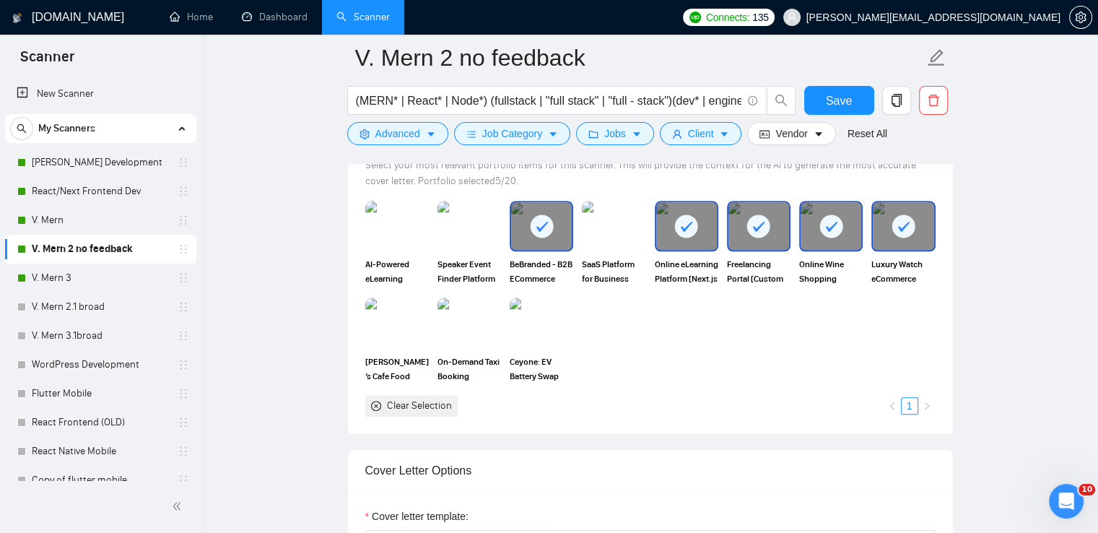
scroll to position [1371, 0]
click at [397, 214] on img at bounding box center [397, 225] width 61 height 48
click at [481, 217] on img at bounding box center [469, 225] width 61 height 48
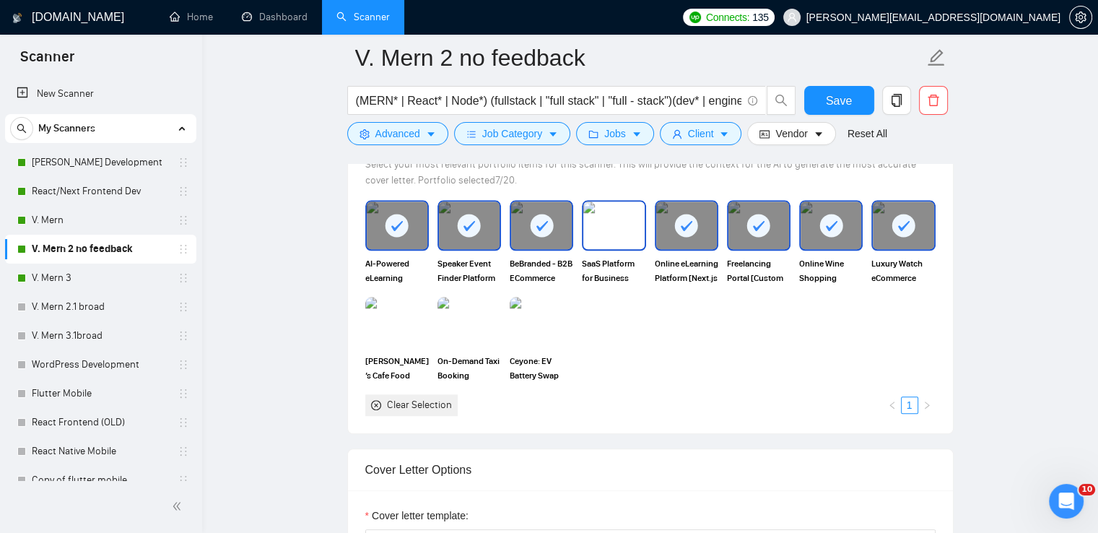
click at [629, 217] on img at bounding box center [613, 225] width 61 height 48
click at [837, 97] on span "Save" at bounding box center [839, 101] width 26 height 18
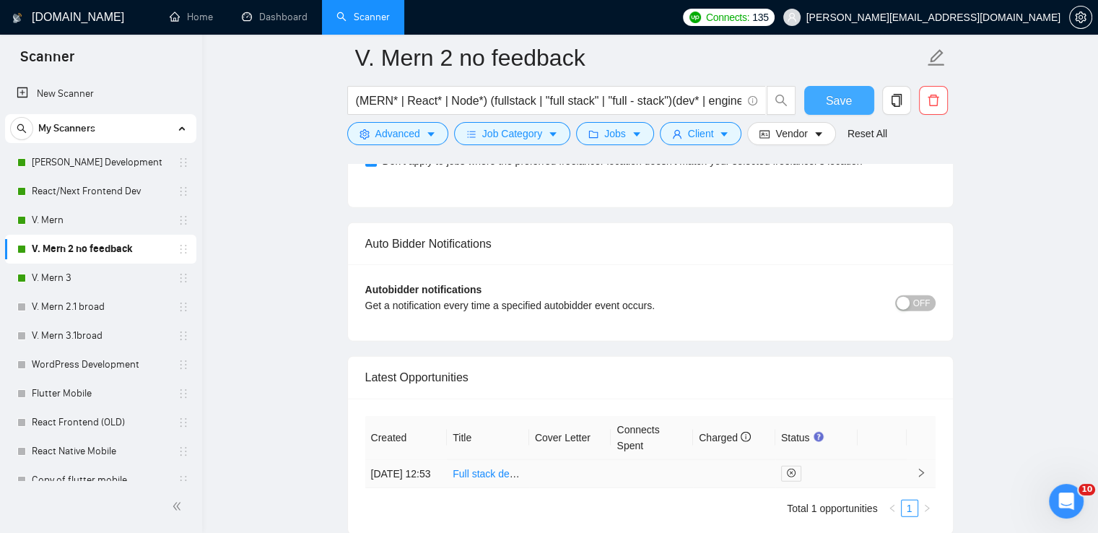
scroll to position [3610, 0]
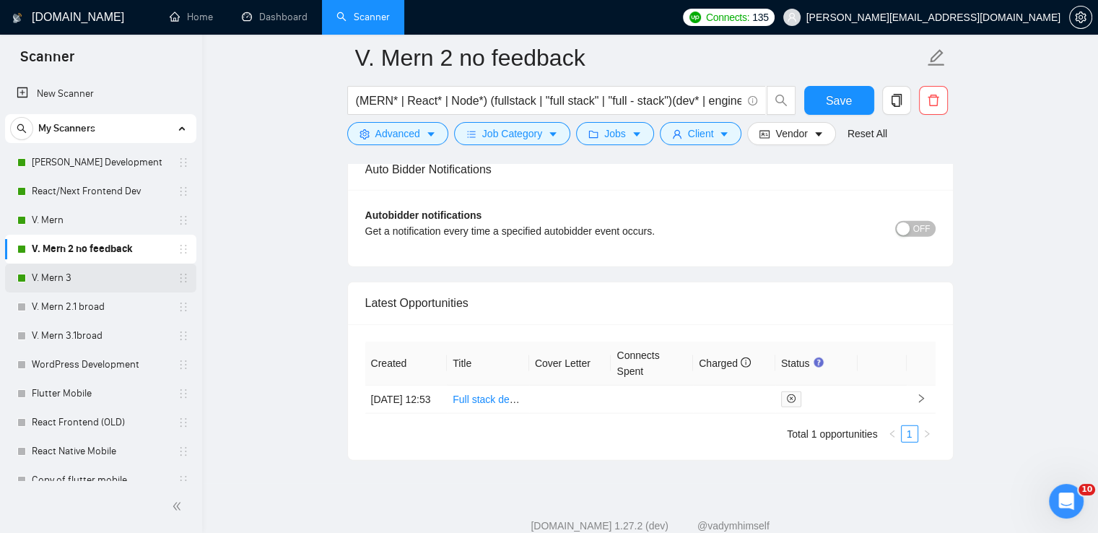
click at [86, 277] on link "V. Mern 3" at bounding box center [100, 277] width 137 height 29
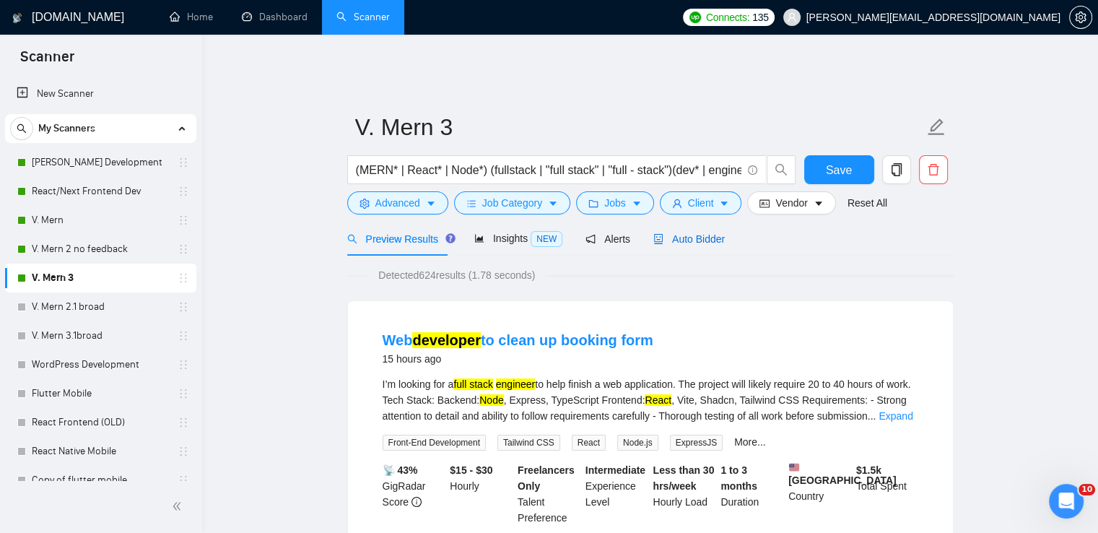
click at [691, 233] on span "Auto Bidder" at bounding box center [688, 239] width 71 height 12
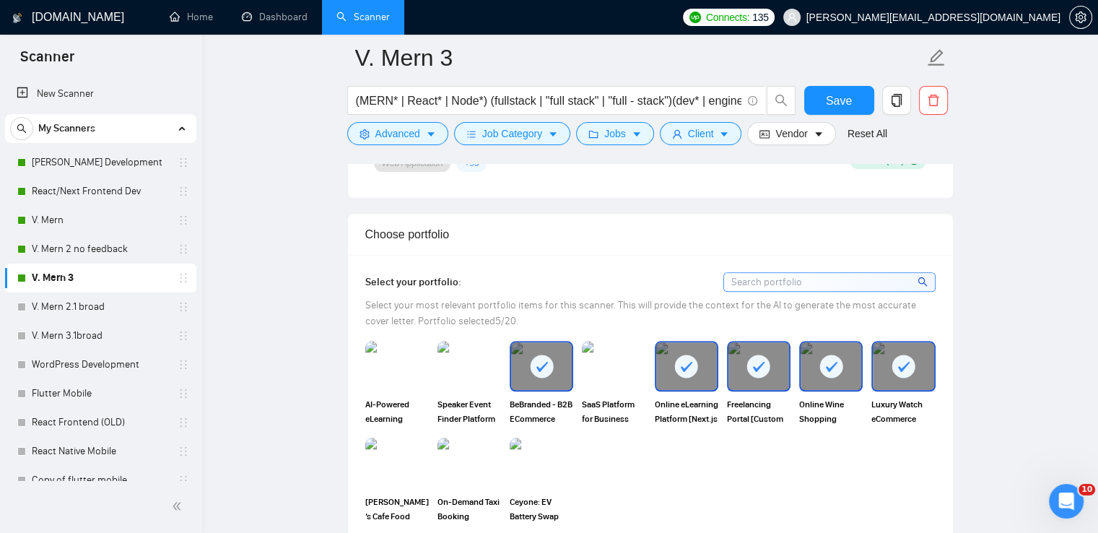
scroll to position [1371, 0]
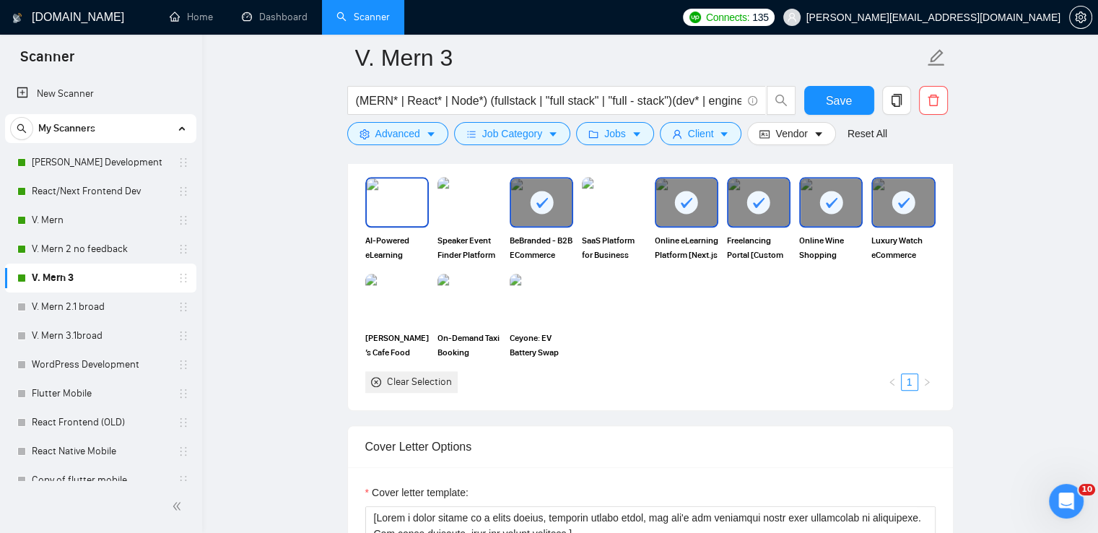
click at [406, 185] on img at bounding box center [397, 202] width 61 height 48
click at [482, 196] on img at bounding box center [469, 202] width 61 height 48
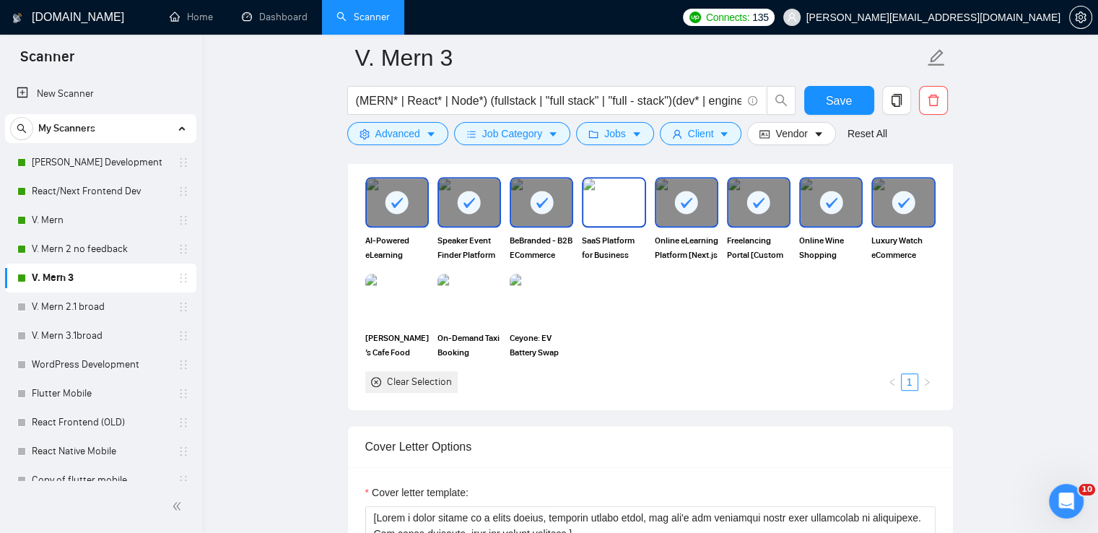
click at [622, 200] on img at bounding box center [613, 202] width 61 height 48
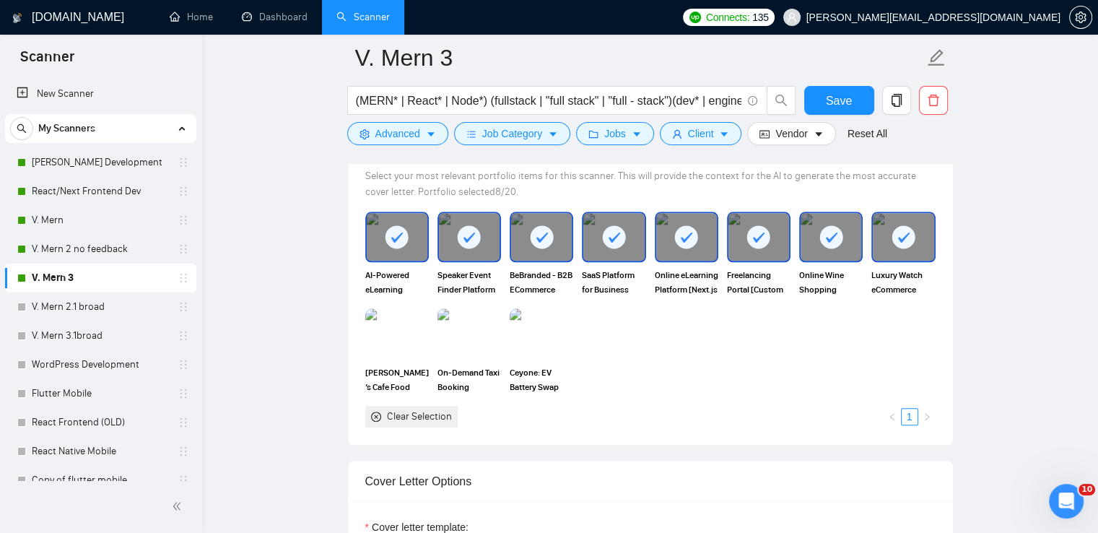
scroll to position [1299, 0]
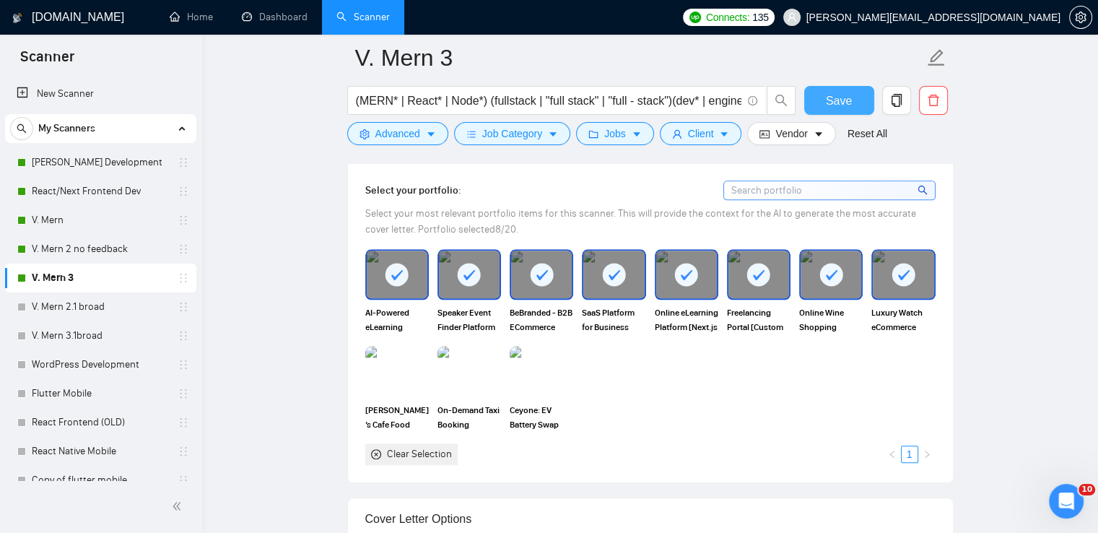
click at [857, 105] on button "Save" at bounding box center [839, 100] width 70 height 29
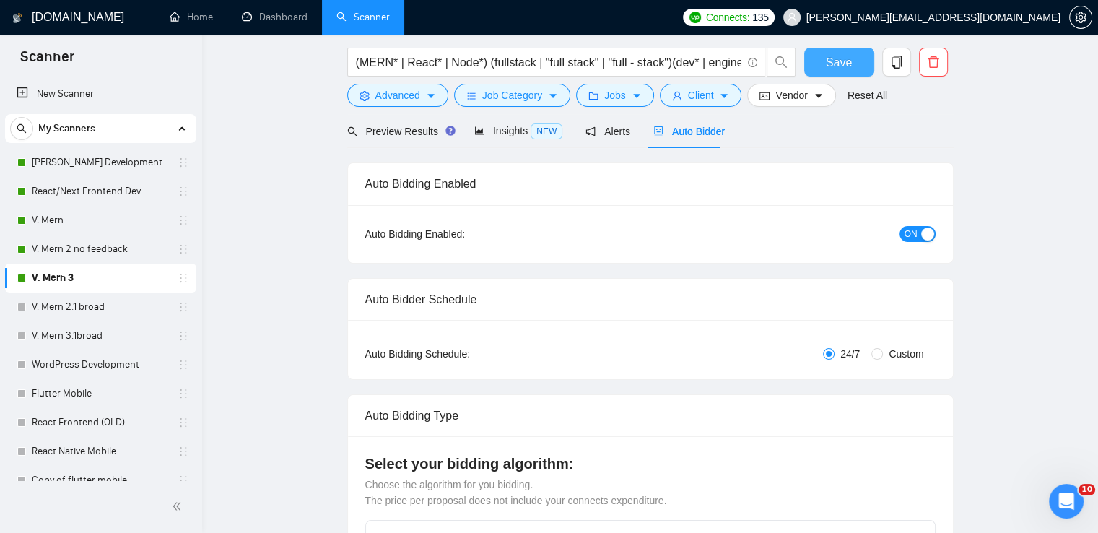
scroll to position [0, 0]
